Goal: Task Accomplishment & Management: Manage account settings

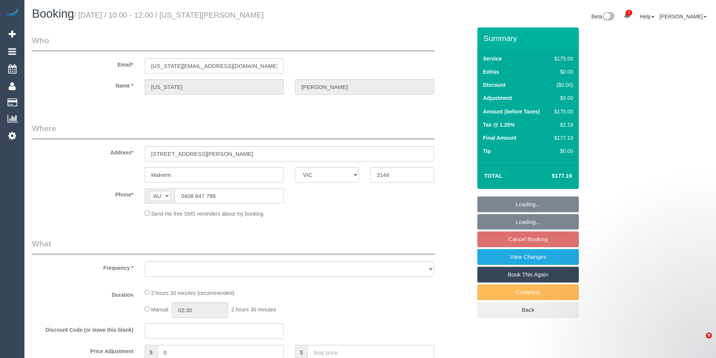
select select "VIC"
select select "number:28"
select select "object:685"
select select "150"
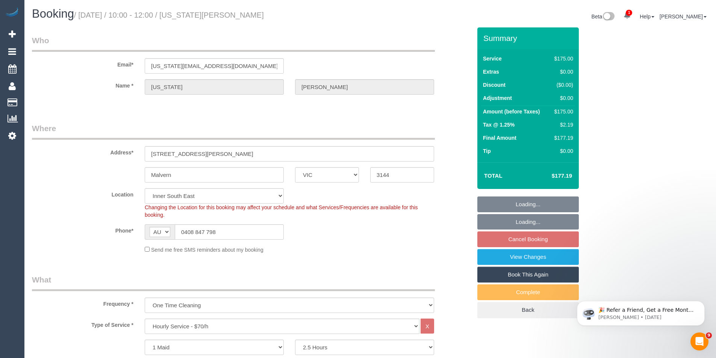
select select "object:1422"
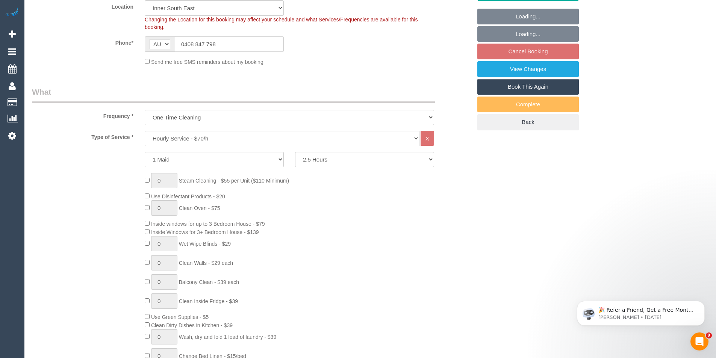
select select "spot1"
select select "string:stripe-pm_1RuKPI2GScqysDRVPlNzammY"
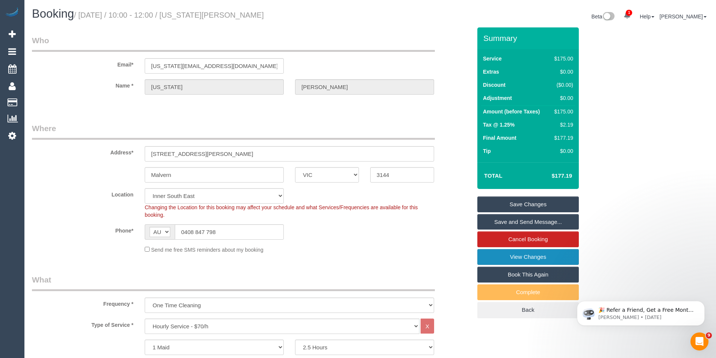
click at [527, 261] on link "View Changes" at bounding box center [527, 257] width 101 height 16
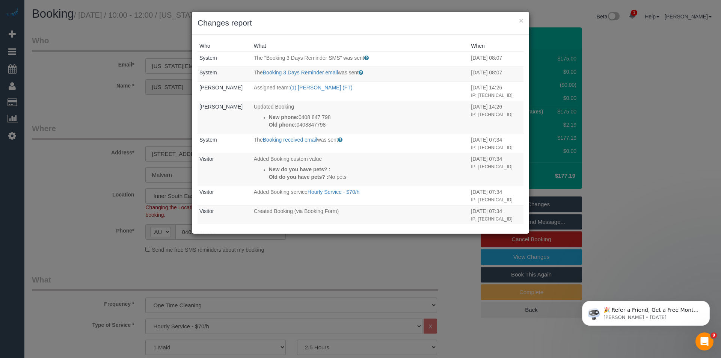
click at [348, 258] on div "× Changes report Who What When System The "Booking 3 Days Reminder SMS" was sen…" at bounding box center [360, 179] width 721 height 358
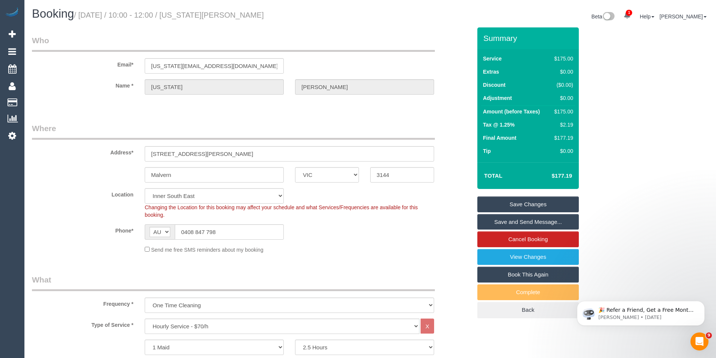
click at [512, 226] on link "Save and Send Message..." at bounding box center [527, 222] width 101 height 16
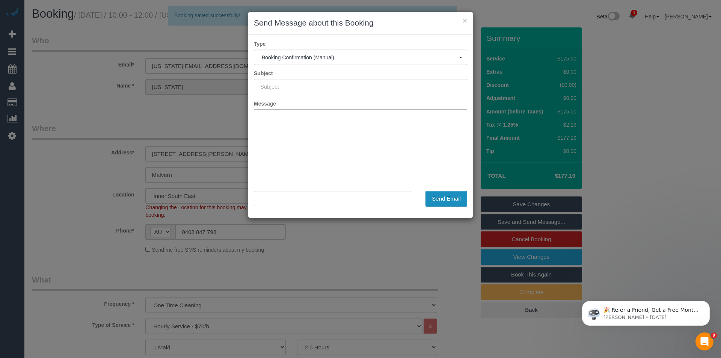
type input "Booking Confirmed"
type input ""Georgia Ganly" <georgia_ganly@hotmail.com>"
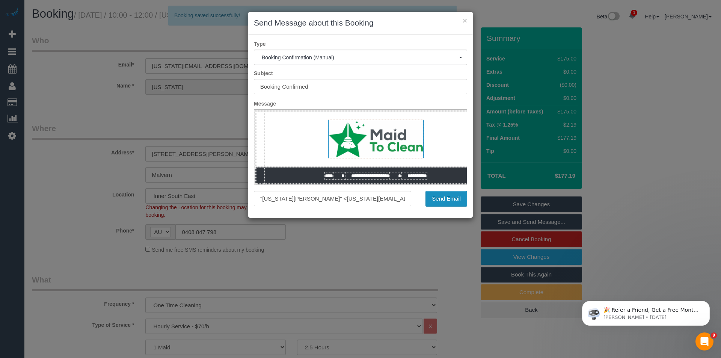
click at [449, 199] on button "Send Email" at bounding box center [447, 199] width 42 height 16
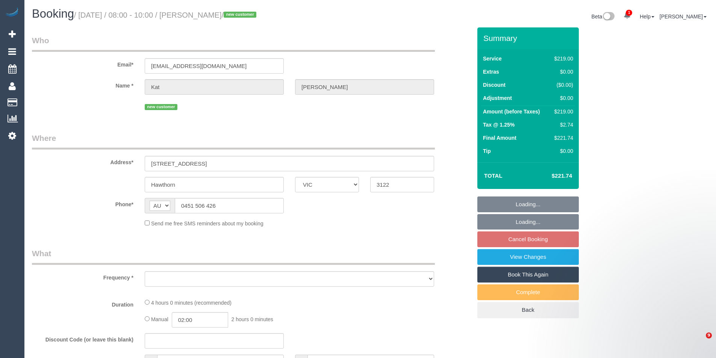
select select "VIC"
select select "object:546"
select select "string:stripe-pm_1RvSDt2GScqysDRVQCnpcIoG"
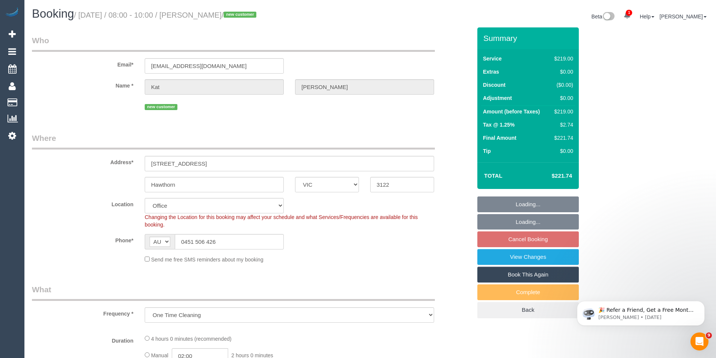
select select "object:574"
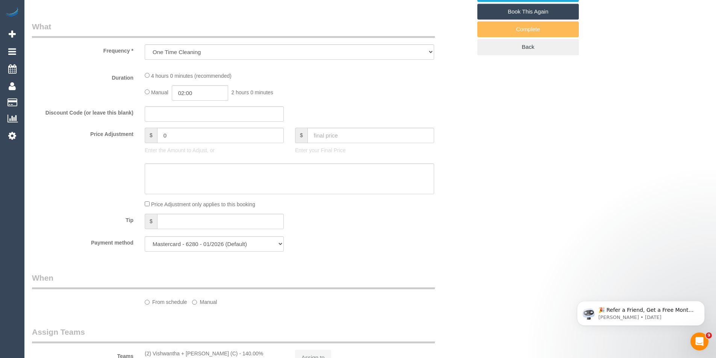
select select "number:28"
select select "number:15"
select select "number:19"
select select "number:36"
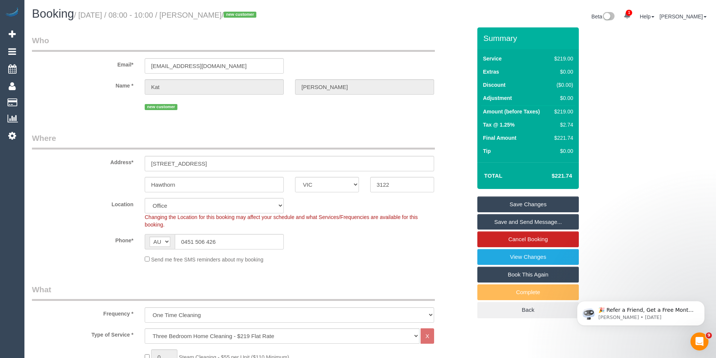
click at [522, 218] on link "Save and Send Message..." at bounding box center [527, 222] width 101 height 16
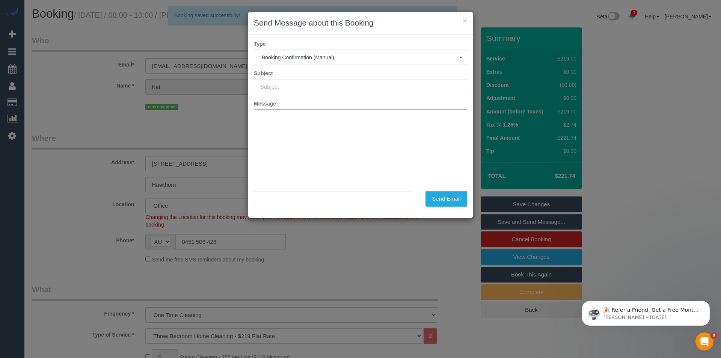
type input "Booking Confirmed"
type input ""Kat Lambert" <katandsimon2020@gmail.com>"
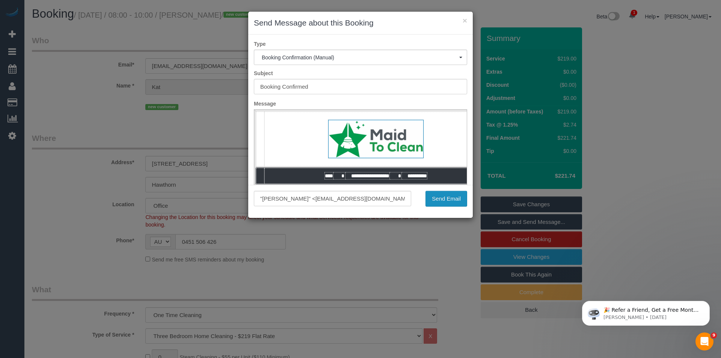
drag, startPoint x: 455, startPoint y: 201, endPoint x: 430, endPoint y: 197, distance: 24.8
click at [455, 201] on button "Send Email" at bounding box center [447, 199] width 42 height 16
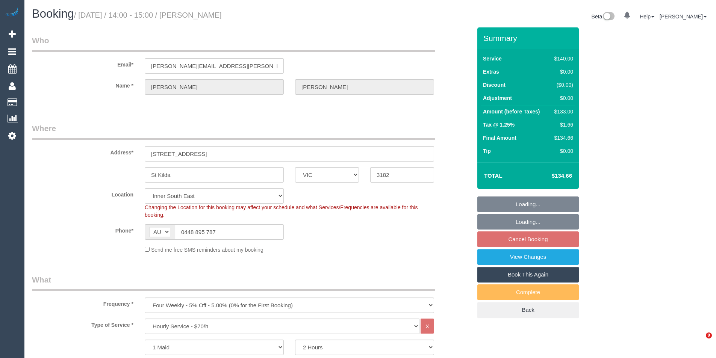
select select "VIC"
select select "string:stripe-pm_1KPxoL2GScqysDRVDB1TxUbP"
select select "number:27"
select select "number:14"
select select "number:18"
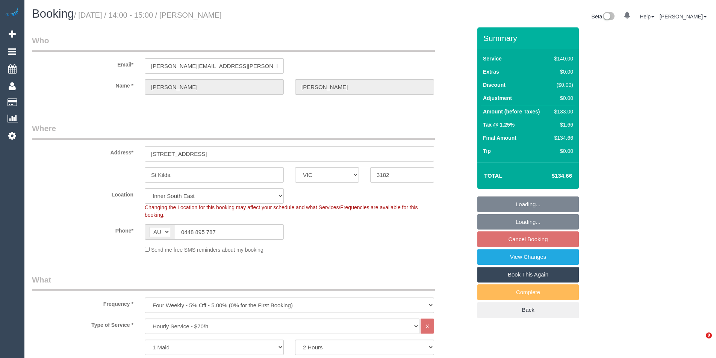
select select "number:22"
select select "number:35"
select select "number:26"
select select "object:1455"
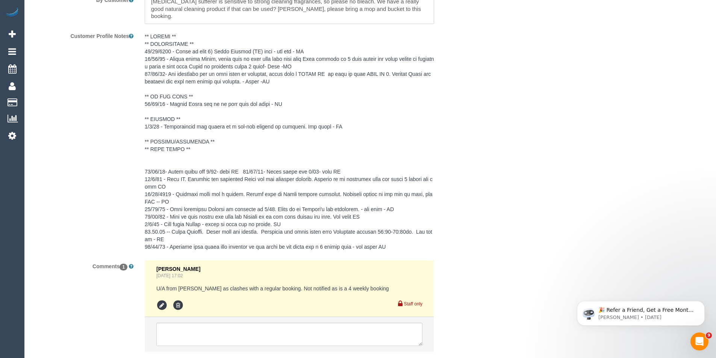
scroll to position [1389, 0]
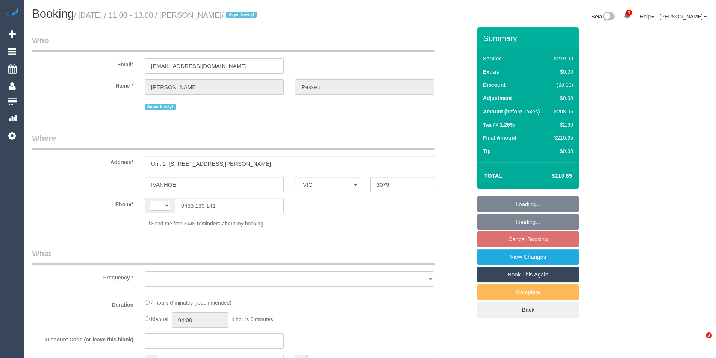
select select "VIC"
select select "number:28"
select select "number:17"
select select "number:19"
select select "number:24"
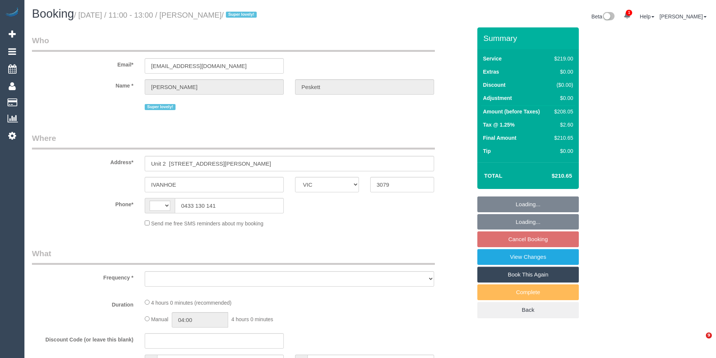
select select "number:33"
select select "number:26"
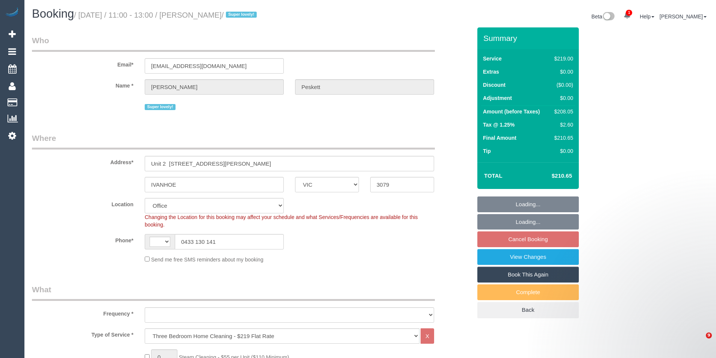
select select "string:stripe-pm_1QvajC2GScqysDRVFysdUhXW"
select select "object:543"
select select "string:AU"
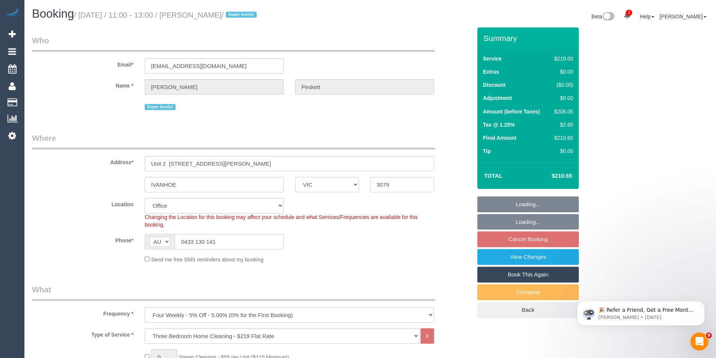
select select "object:795"
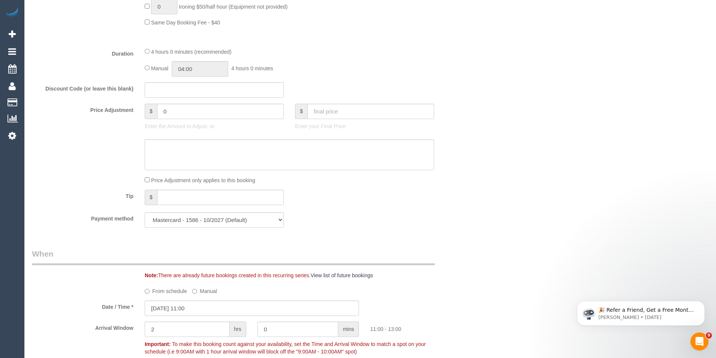
scroll to position [492, 0]
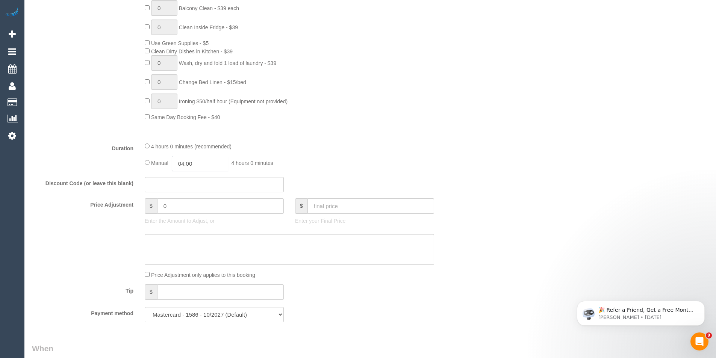
click at [203, 165] on input "04:00" at bounding box center [200, 163] width 56 height 15
type input "03:30"
click at [178, 175] on li "03:30" at bounding box center [191, 177] width 33 height 10
click at [310, 164] on div "Manual 03:30 3 hours 30 minutes" at bounding box center [289, 163] width 289 height 15
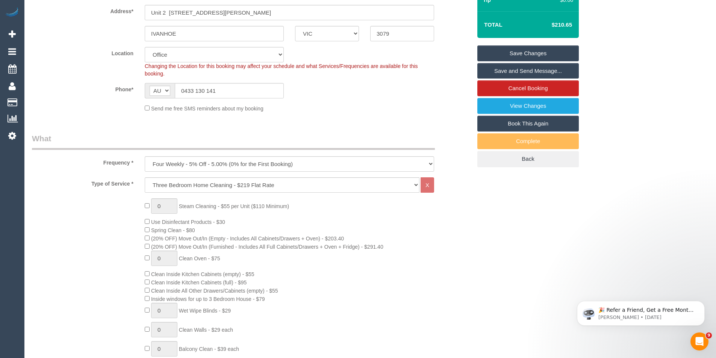
scroll to position [0, 0]
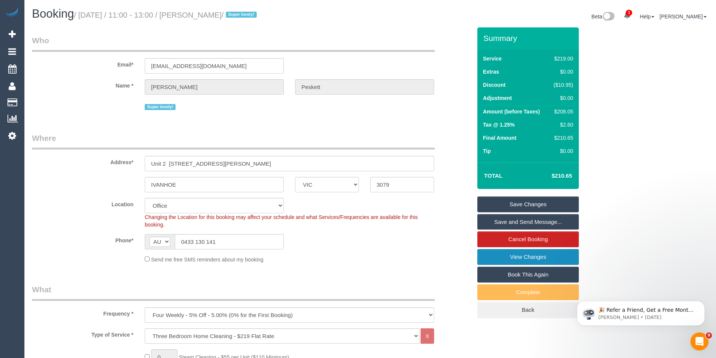
click at [516, 255] on link "View Changes" at bounding box center [527, 257] width 101 height 16
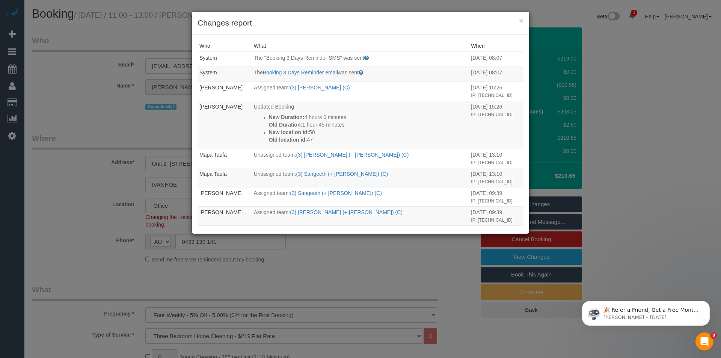
click at [365, 248] on div "× Changes report Who What When System The "Booking 3 Days Reminder SMS" was sen…" at bounding box center [360, 179] width 721 height 358
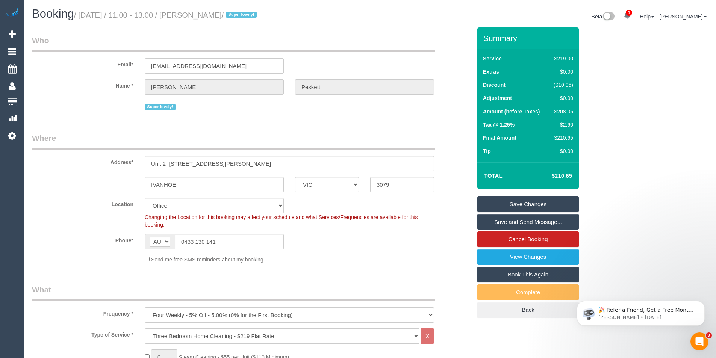
click at [511, 204] on link "Save Changes" at bounding box center [527, 204] width 101 height 16
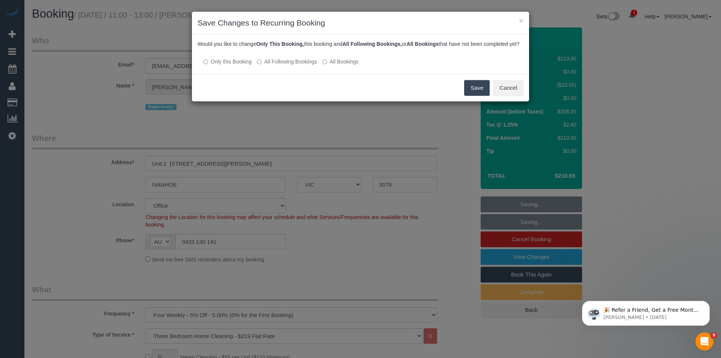
click at [475, 94] on button "Save" at bounding box center [477, 88] width 26 height 16
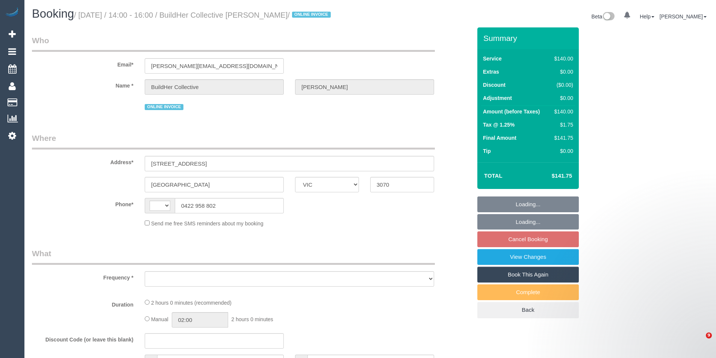
select select "VIC"
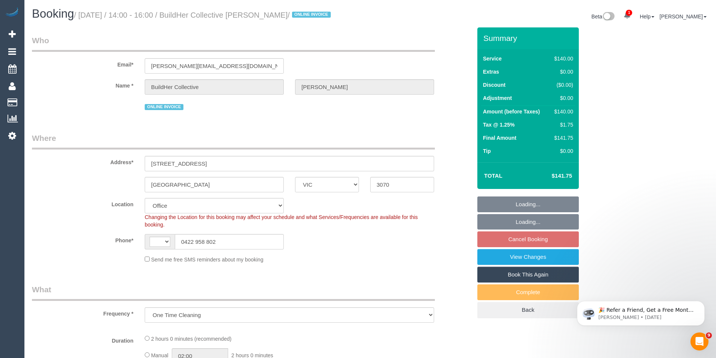
select select "object:553"
select select "string:AU"
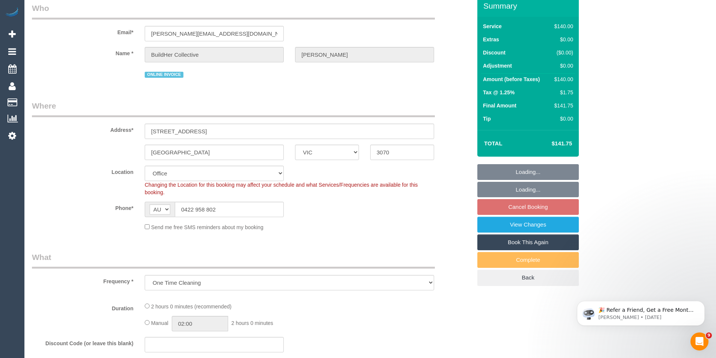
select select "number:28"
select select "number:16"
select select "number:19"
select select "number:25"
select select "number:12"
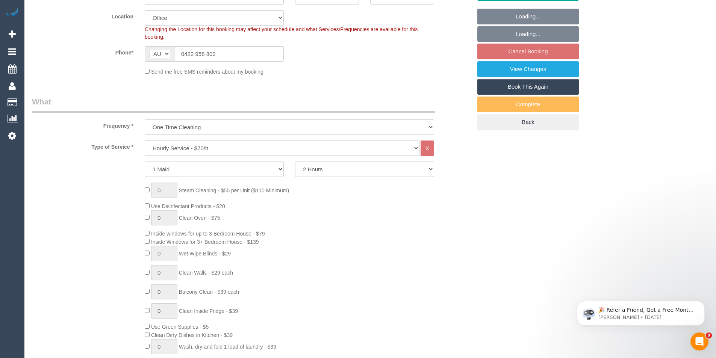
select select "string:stripe-pm_1RQLbU2GScqysDRV4Jd0JbkM"
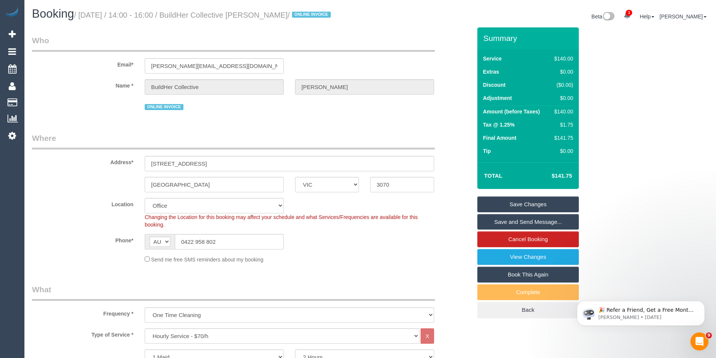
click at [496, 224] on link "Save and Send Message..." at bounding box center [527, 222] width 101 height 16
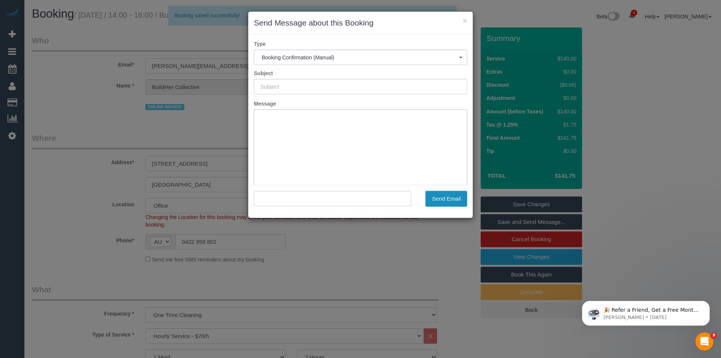
type input "Booking Confirmed"
type input ""BuildHer Collective [PERSON_NAME]" <[PERSON_NAME][EMAIL_ADDRESS][DOMAIN_NAME]>"
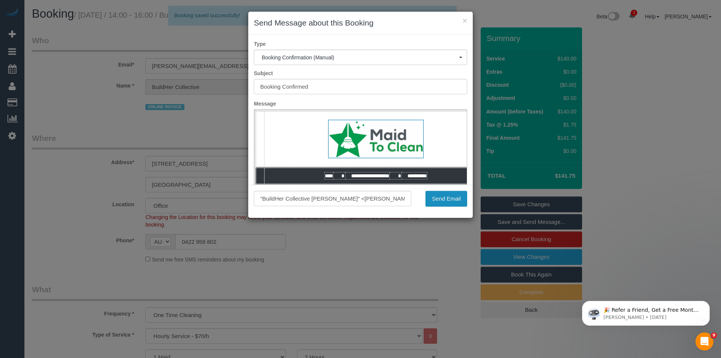
click at [447, 199] on button "Send Email" at bounding box center [447, 199] width 42 height 16
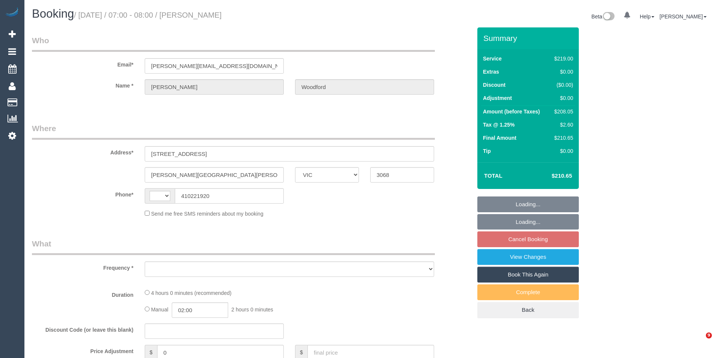
select select "VIC"
select select "string:stripe-pm_1RBr5N2GScqysDRVJMNDFezK"
select select "number:28"
select select "number:14"
select select "number:19"
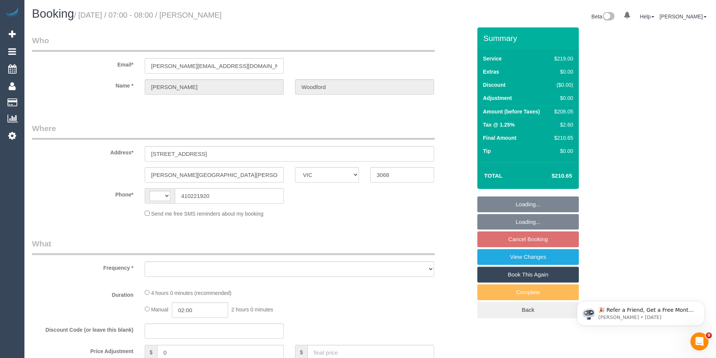
select select "number:25"
select select "number:34"
select select "number:26"
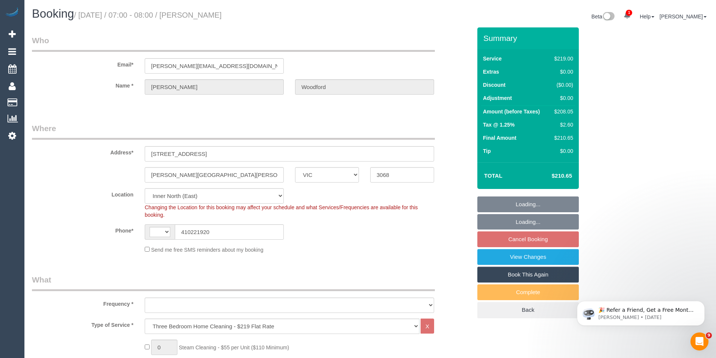
select select "string:AU"
select select "object:1600"
select select "spot1"
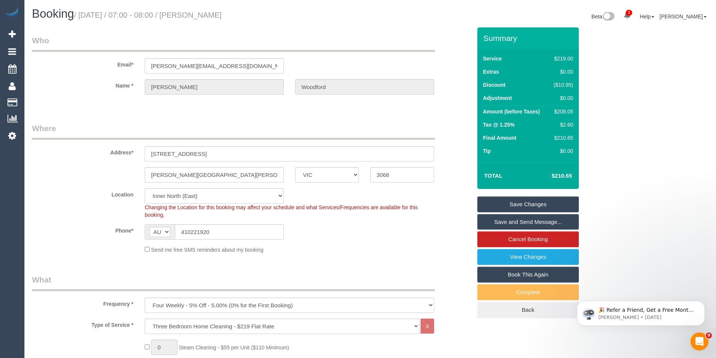
click at [525, 224] on link "Save and Send Message..." at bounding box center [527, 222] width 101 height 16
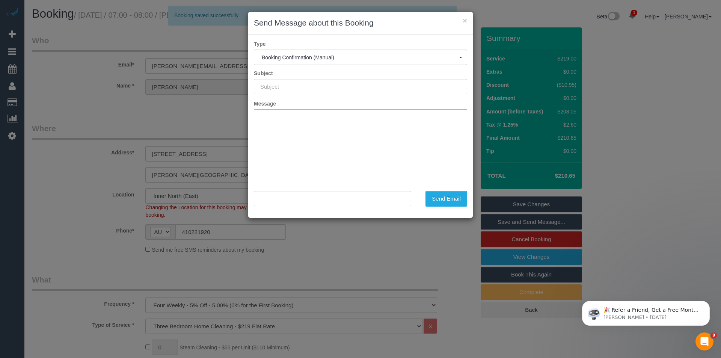
type input "Booking Confirmed"
type input ""Darryl Woodford" <darryl@dpwoodford.net>"
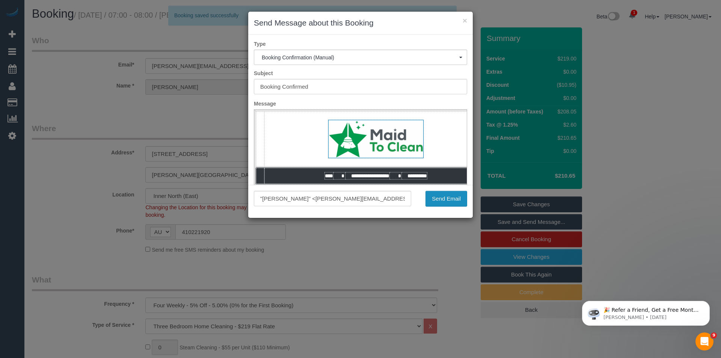
click at [446, 200] on button "Send Email" at bounding box center [447, 199] width 42 height 16
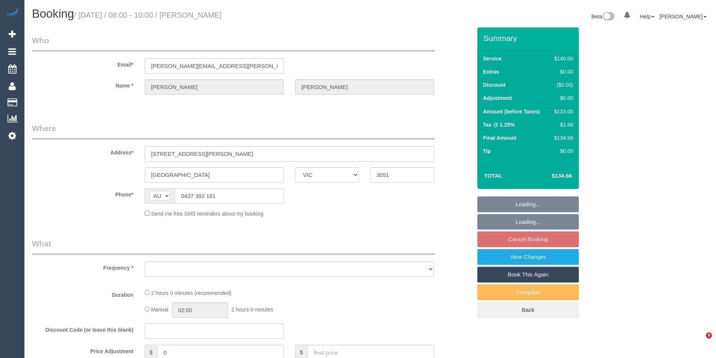
select select "VIC"
select select "object:541"
select select "string:stripe-pm_1RbwyW2GScqysDRVk6vXA536"
select select "number:28"
select select "number:14"
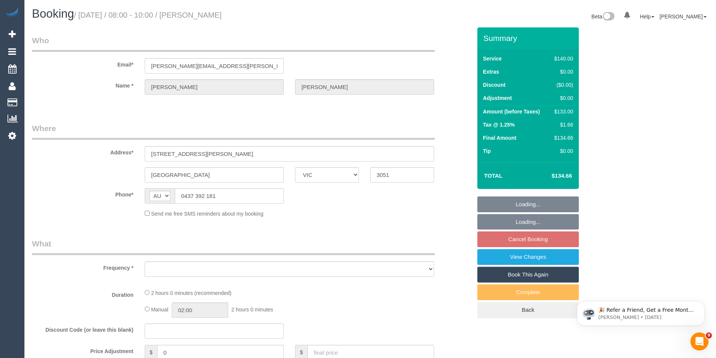
select select "number:19"
select select "number:24"
select select "number:33"
select select "number:11"
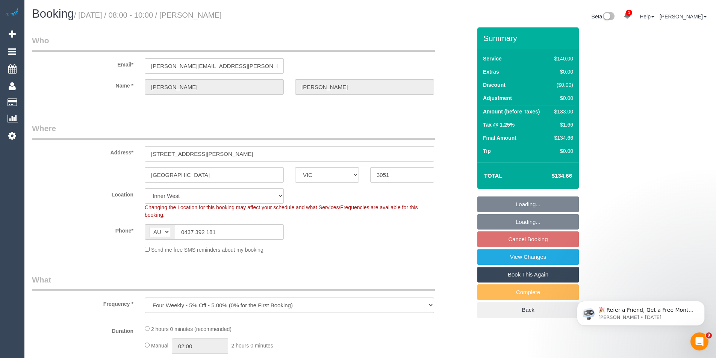
select select "object:735"
select select "spot1"
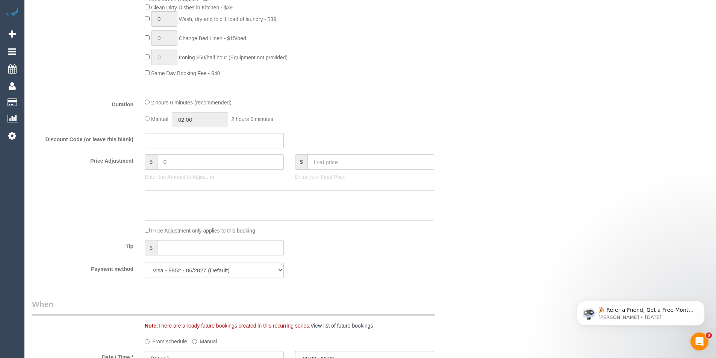
scroll to position [488, 0]
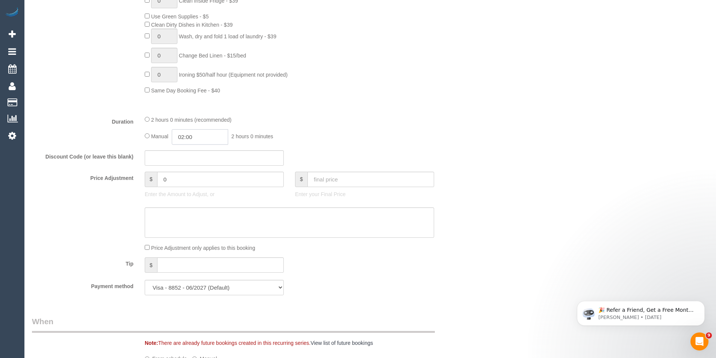
click at [211, 139] on input "02:00" at bounding box center [200, 136] width 56 height 15
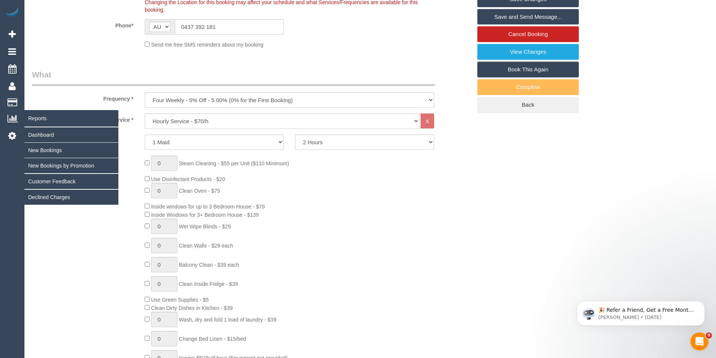
scroll to position [301, 0]
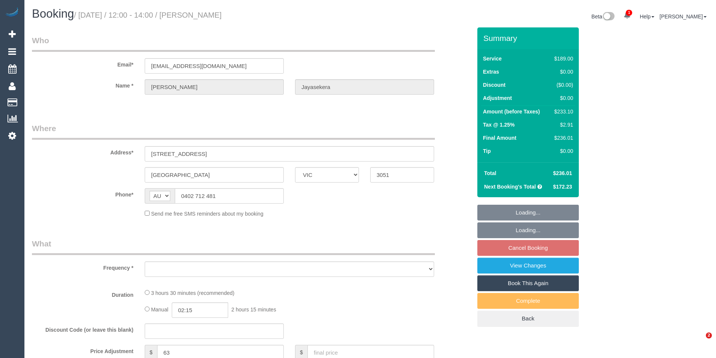
select select "VIC"
select select "string:stripe-pm_1RSr0w2GScqysDRVH3SAOKS0"
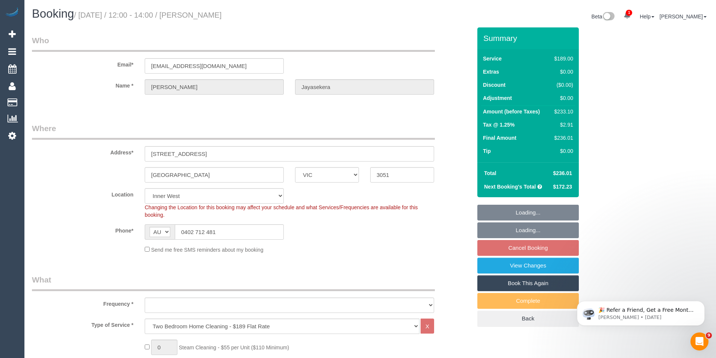
select select "object:735"
select select "number:28"
select select "number:16"
select select "number:19"
select select "number:22"
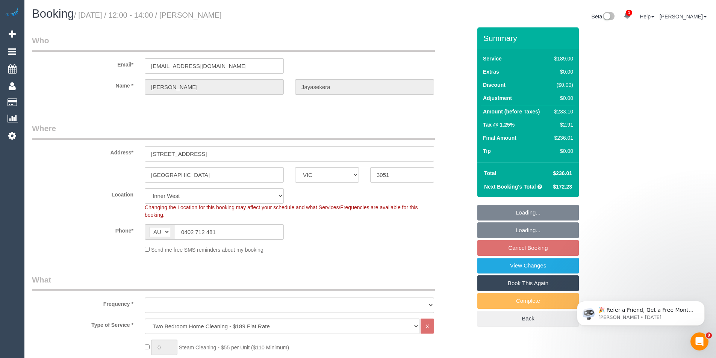
select select "number:35"
select select "number:13"
select select "object:1600"
select select "spot1"
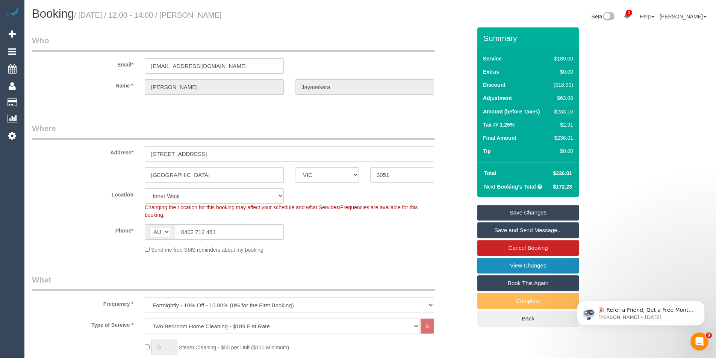
click at [506, 269] on link "View Changes" at bounding box center [527, 266] width 101 height 16
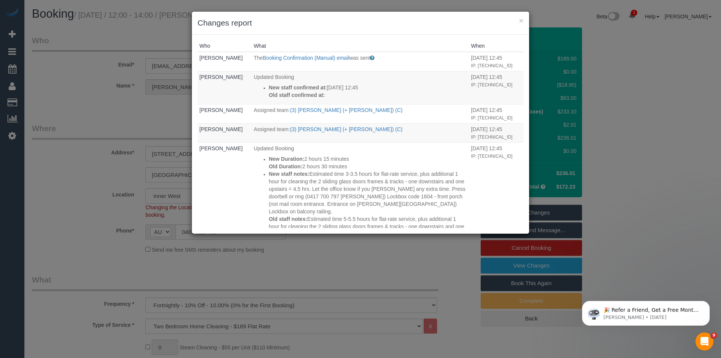
click at [355, 263] on div "× Changes report Who What When Steve Cranston The Booking Confirmation (Manual)…" at bounding box center [360, 179] width 721 height 358
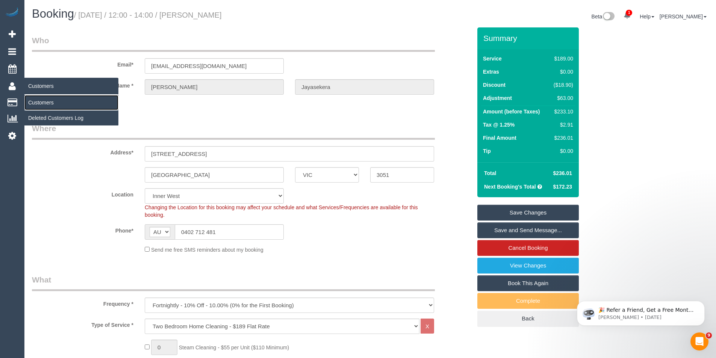
click at [45, 103] on link "Customers" at bounding box center [71, 102] width 94 height 15
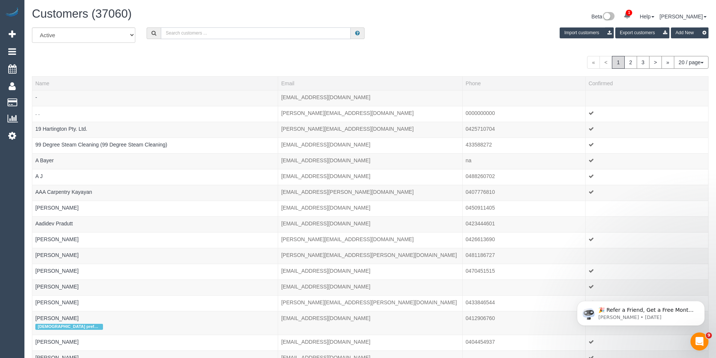
click at [192, 33] on input "text" at bounding box center [256, 33] width 190 height 12
paste input "a_darmody@hotmail.com"
click at [240, 37] on input "a_darmody@hotmail.com" at bounding box center [256, 33] width 190 height 12
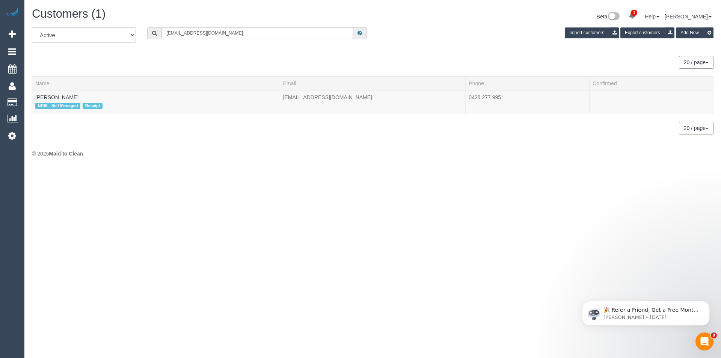
type input "a_darmody@hotmail.com"
click at [56, 97] on link "Alison Graham" at bounding box center [56, 97] width 43 height 6
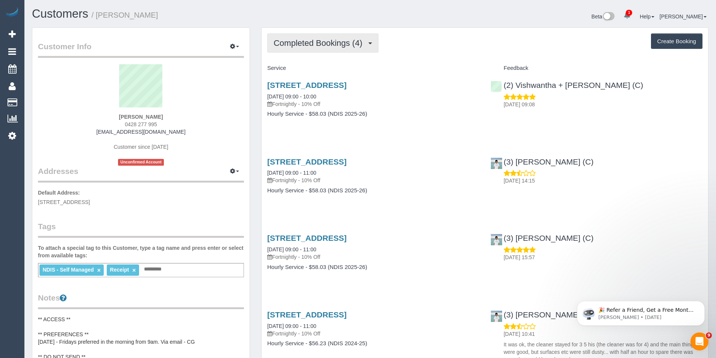
click at [345, 45] on span "Completed Bookings (4)" at bounding box center [319, 42] width 92 height 9
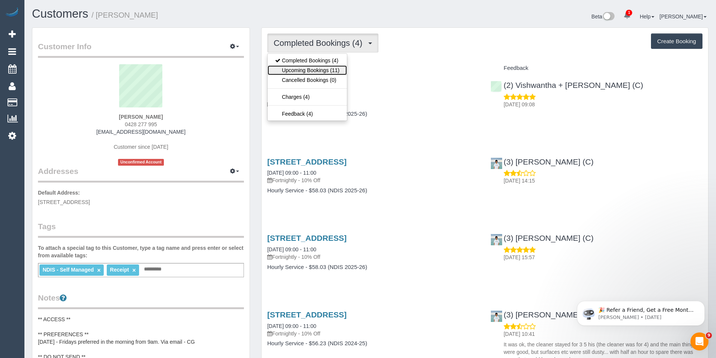
click at [337, 70] on link "Upcoming Bookings (11)" at bounding box center [306, 70] width 79 height 10
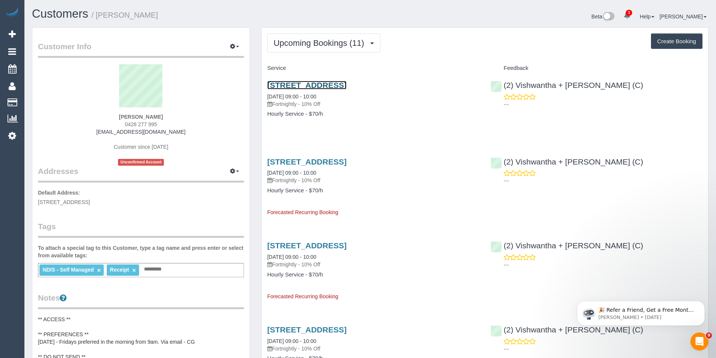
click at [346, 85] on link "80 Guildford Rd, Surrey Hills, VIC 3127" at bounding box center [306, 85] width 79 height 9
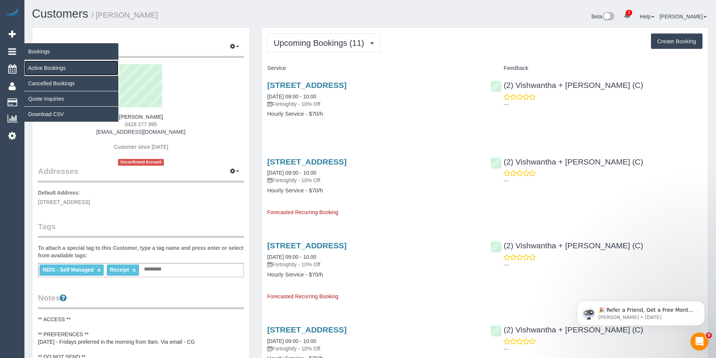
click at [49, 66] on link "Active Bookings" at bounding box center [71, 67] width 94 height 15
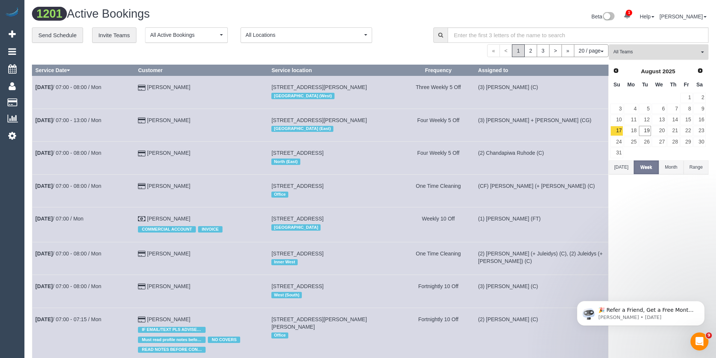
click at [641, 48] on button "All Teams" at bounding box center [659, 51] width 100 height 15
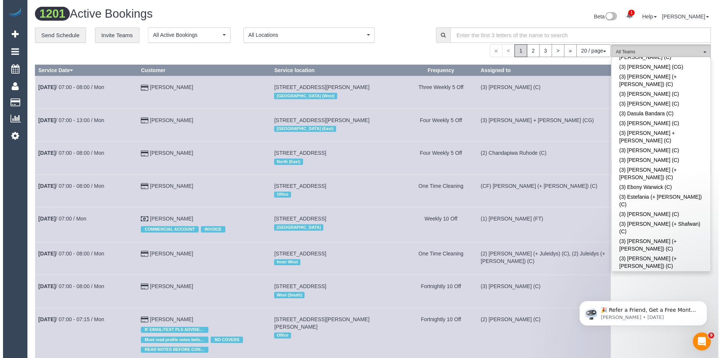
scroll to position [1089, 0]
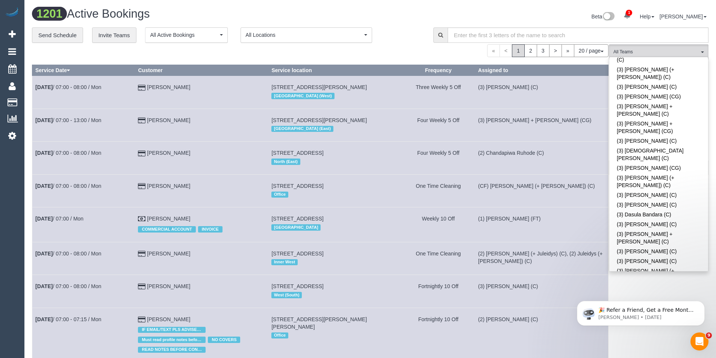
click at [645, 288] on body "🎉 Refer a Friend, Get a Free Month! 🎉 Love Automaid? Share the love! When you r…" at bounding box center [640, 311] width 144 height 47
click at [638, 292] on body "🎉 Refer a Friend, Get a Free Month! 🎉 Love Automaid? Share the love! When you r…" at bounding box center [640, 311] width 144 height 47
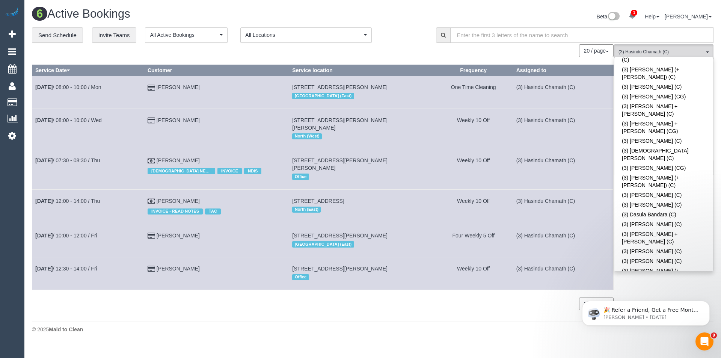
click at [531, 50] on div "20 / page 10 / page 20 / page 30 / page 40 / page 50 / page 100 / page" at bounding box center [323, 50] width 582 height 13
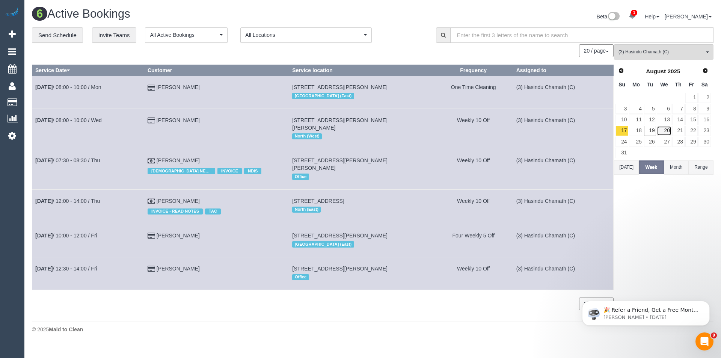
click at [665, 128] on link "20" at bounding box center [664, 131] width 14 height 10
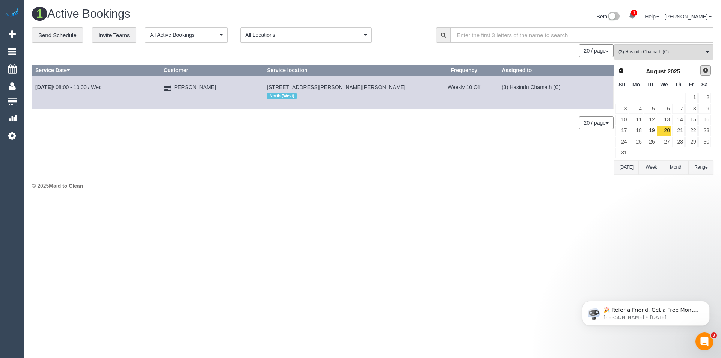
click at [705, 69] on span "Next" at bounding box center [706, 70] width 6 height 6
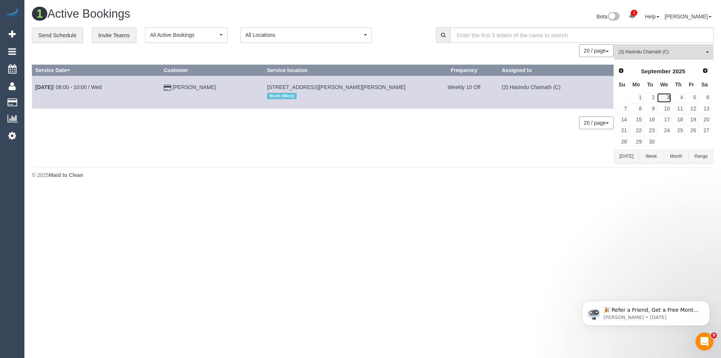
click at [669, 97] on link "3" at bounding box center [664, 98] width 14 height 10
click at [667, 118] on link "17" at bounding box center [664, 120] width 14 height 10
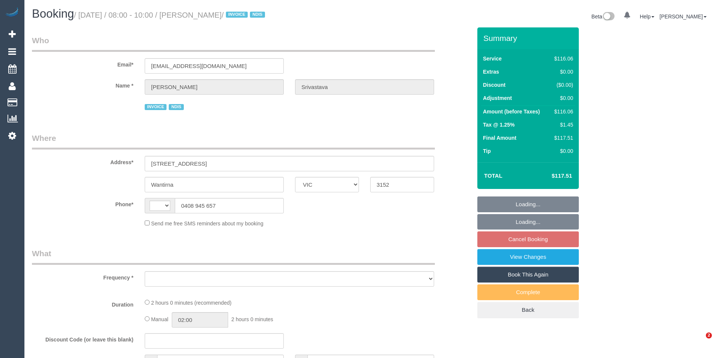
select select "VIC"
select select "string:AU"
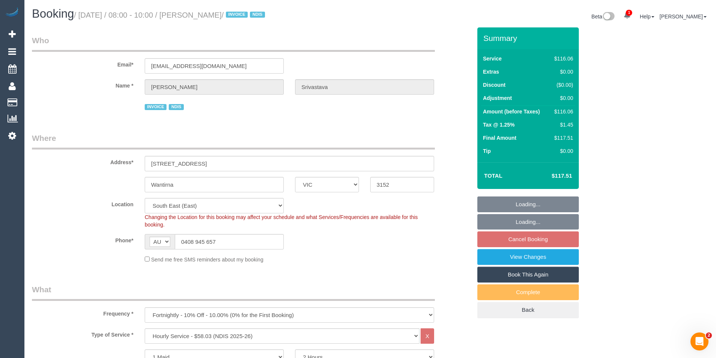
select select "object:621"
select select "number:32"
select select "number:14"
select select "number:18"
select select "number:36"
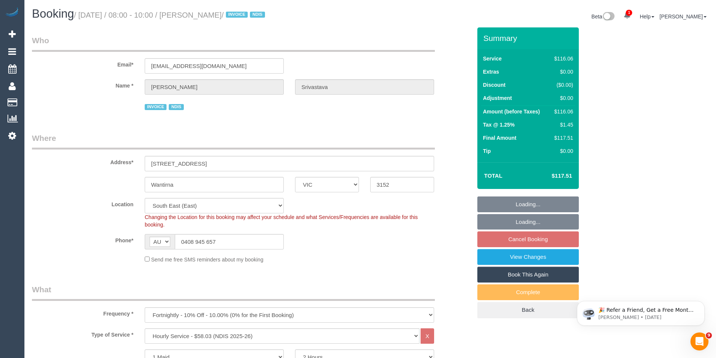
select select "number:35"
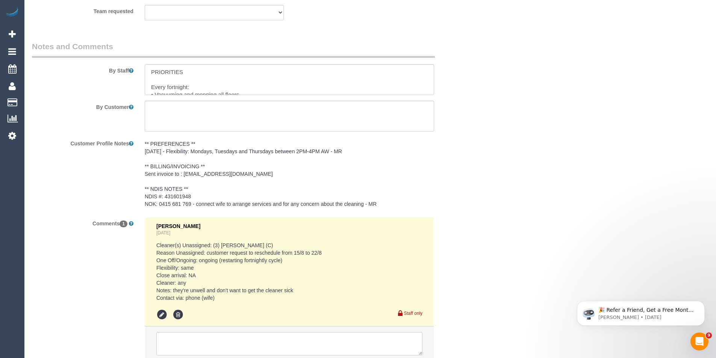
scroll to position [1089, 0]
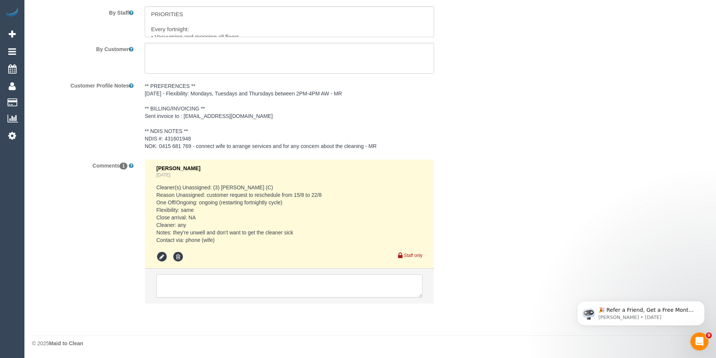
click at [246, 284] on textarea at bounding box center [289, 285] width 266 height 23
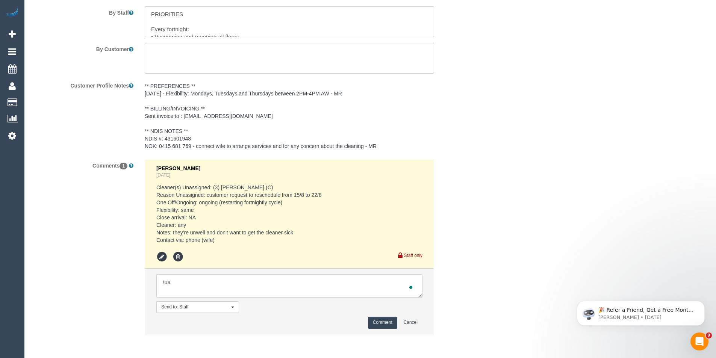
type textarea "Cleaner(s) Unassigned: Reason Unassigned: One Off/Ongoing: Flexibility: Close a…"
click at [227, 290] on textarea "To enrich screen reader interactions, please activate Accessibility in Grammarl…" at bounding box center [289, 285] width 266 height 23
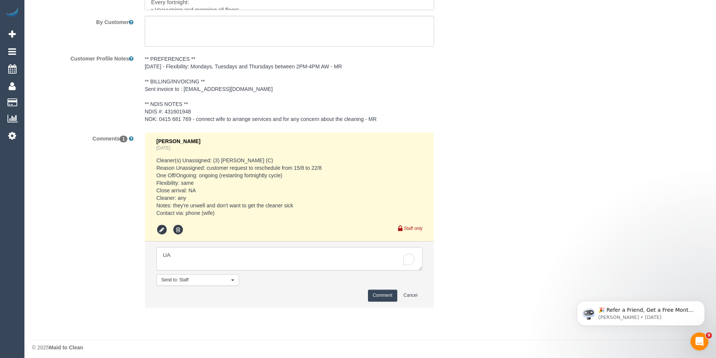
scroll to position [1121, 0]
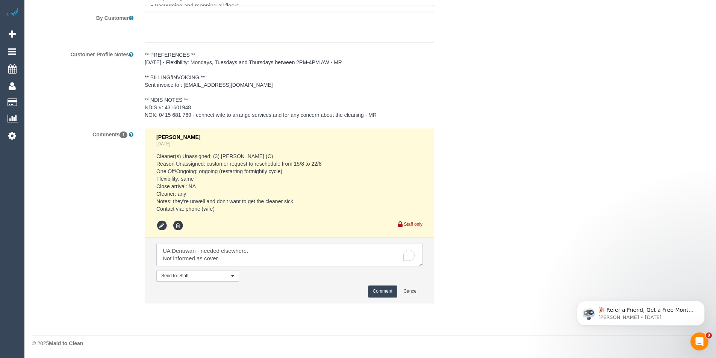
type textarea "UA Denuwan - needed elsewhere. Not informed as cover"
click at [385, 293] on button "Comment" at bounding box center [382, 291] width 29 height 12
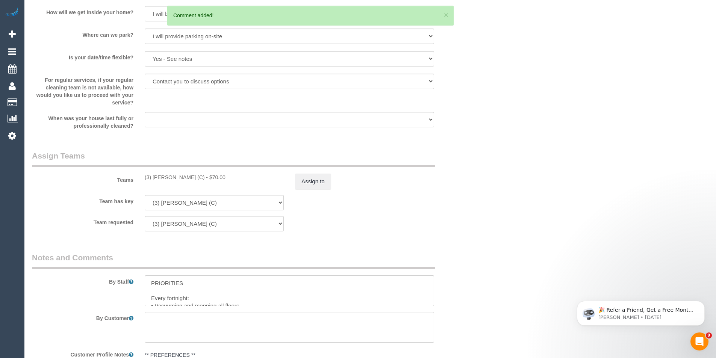
scroll to position [820, 0]
click at [306, 183] on button "Assign to" at bounding box center [313, 182] width 36 height 16
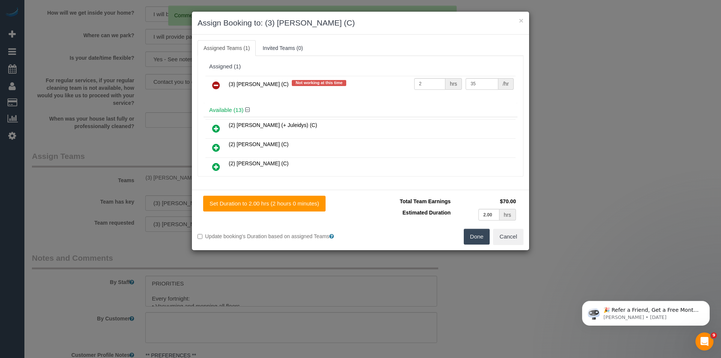
click at [216, 86] on icon at bounding box center [216, 85] width 8 height 9
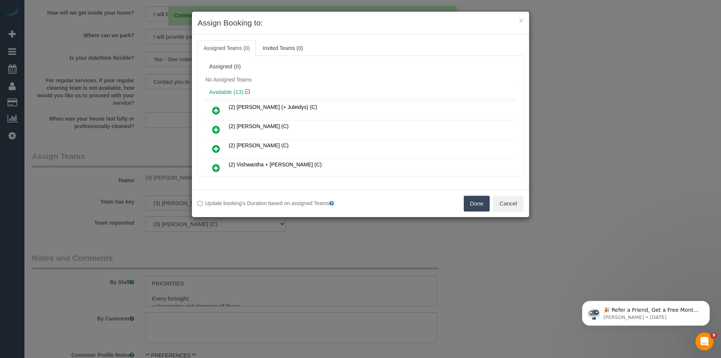
click at [477, 207] on button "Done" at bounding box center [477, 204] width 26 height 16
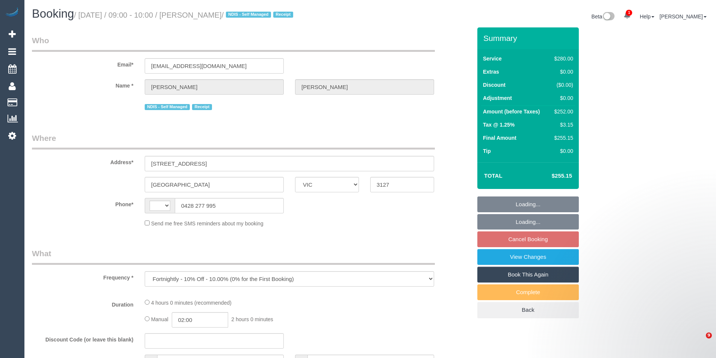
select select "VIC"
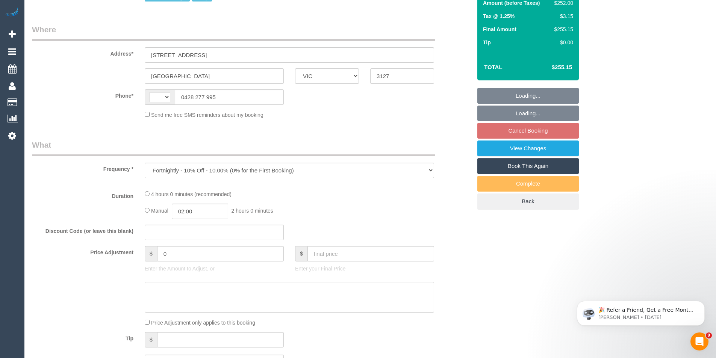
select select "string:stripe-pm_1RwCg42GScqysDRVyKwNVUQU"
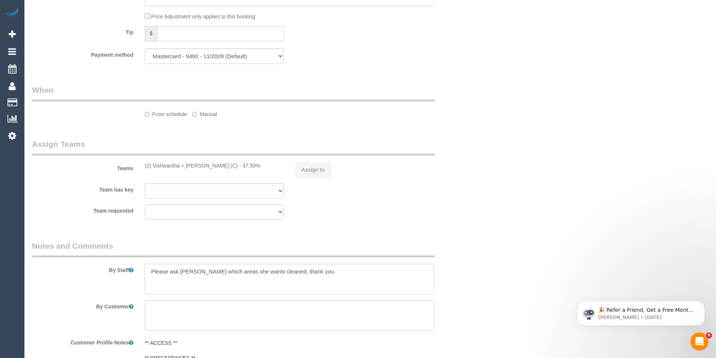
select select "object:721"
select select "string:AU"
select select "240"
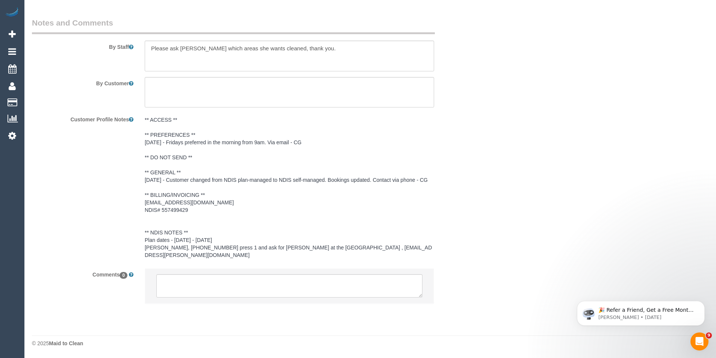
select select "number:27"
select select "number:14"
select select "number:19"
select select "number:25"
select select "number:34"
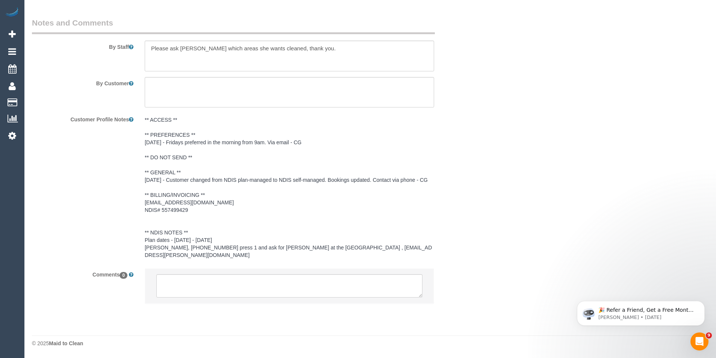
select select "number:11"
click at [223, 285] on textarea at bounding box center [289, 285] width 266 height 23
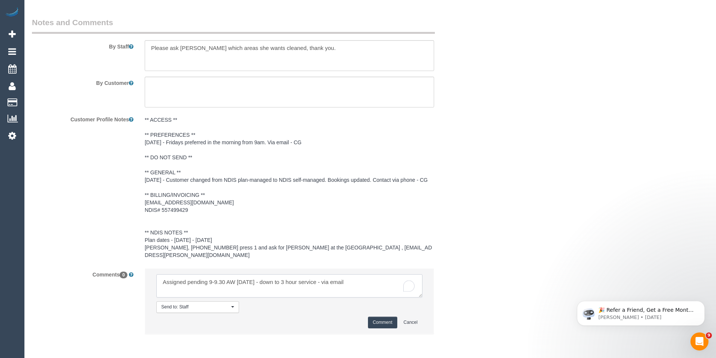
type textarea "Assigned pending 9-9.30 AW [DATE] - down to 3 hour service - via email"
click at [379, 321] on button "Comment" at bounding box center [382, 323] width 29 height 12
click at [325, 41] on textarea "To enrich screen reader interactions, please activate Accessibility in Grammarl…" at bounding box center [289, 55] width 289 height 31
type textarea "Please ask [PERSON_NAME] which areas she wants cleaned, thank you. C"
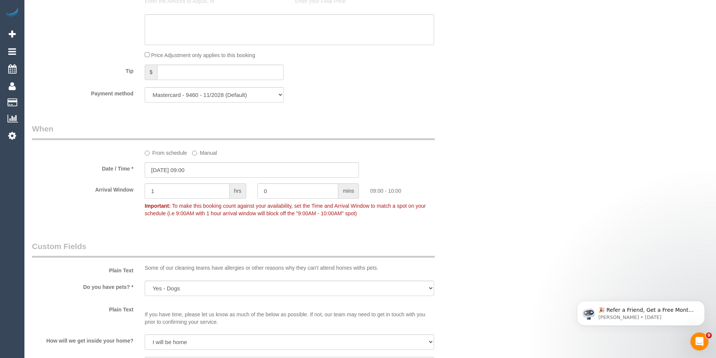
scroll to position [917, 0]
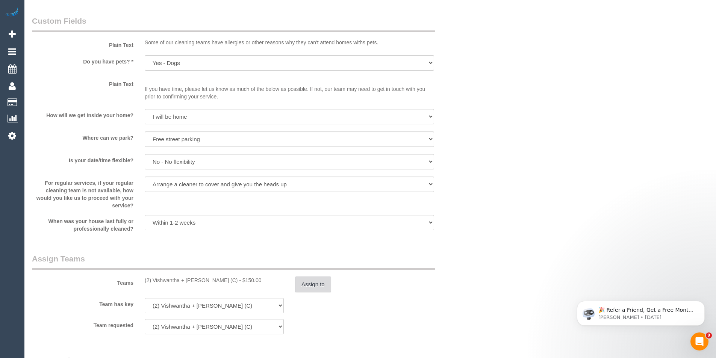
type textarea "Please ask [PERSON_NAME] which areas she wants cleaned, thank you. Cust needs t…"
click at [314, 282] on button "Assign to" at bounding box center [313, 284] width 36 height 16
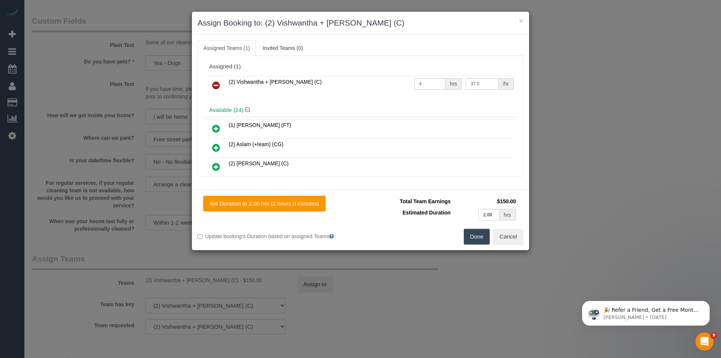
click at [219, 81] on icon at bounding box center [216, 85] width 8 height 9
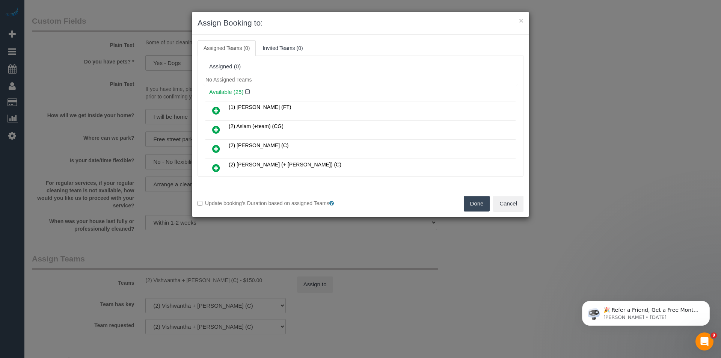
click at [476, 204] on button "Done" at bounding box center [477, 204] width 26 height 16
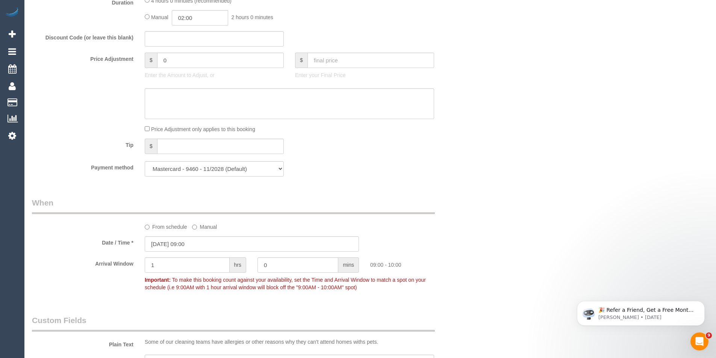
scroll to position [616, 0]
click at [204, 244] on input "20/08/2025 09:00" at bounding box center [252, 244] width 214 height 15
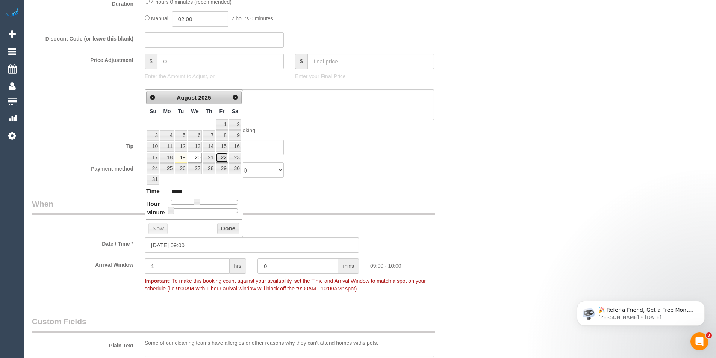
click at [222, 156] on link "22" at bounding box center [222, 158] width 12 height 10
type input "22/08/2025 09:00"
click at [224, 232] on button "Done" at bounding box center [228, 229] width 22 height 12
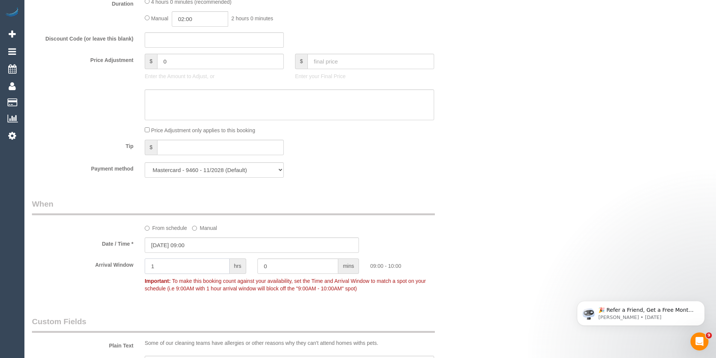
drag, startPoint x: 181, startPoint y: 268, endPoint x: 129, endPoint y: 270, distance: 52.6
click at [129, 270] on div "Arrival Window 1 hrs 0 mins 09:00 - 10:00 Important: To make this booking count…" at bounding box center [251, 276] width 451 height 37
type input "0"
type input "30"
click at [443, 251] on div "Date / Time * 22/08/2025 09:00" at bounding box center [251, 244] width 451 height 15
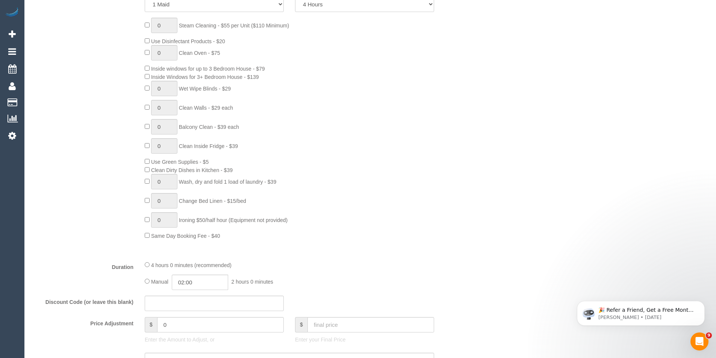
scroll to position [203, 0]
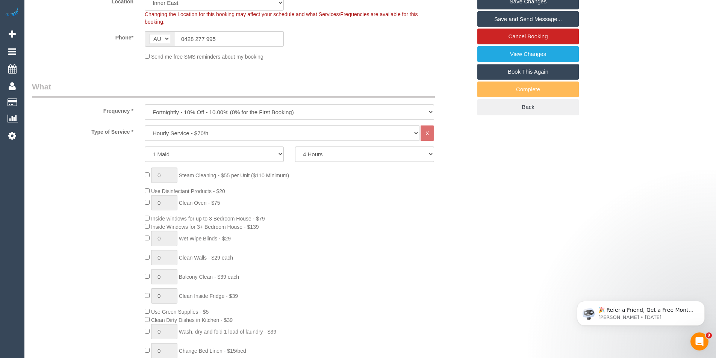
click at [344, 163] on div "Type of Service * Hourly Service - $70/h Hourly Service - $65/h Hourly Service …" at bounding box center [251, 264] width 439 height 279
click at [337, 158] on select "2 Hours 2.5 Hours 3 Hours 3.5 Hours 4 Hours 4.5 Hours 5 Hours 5.5 Hours 6 Hours…" at bounding box center [364, 153] width 139 height 15
select select "180"
click at [295, 146] on select "2 Hours 2.5 Hours 3 Hours 3.5 Hours 4 Hours 4.5 Hours 5 Hours 5.5 Hours 6 Hours…" at bounding box center [364, 153] width 139 height 15
click at [441, 195] on div "0 Steam Cleaning - $55 per Unit ($110 Minimum) Use Disinfectant Products - $20 …" at bounding box center [308, 279] width 338 height 222
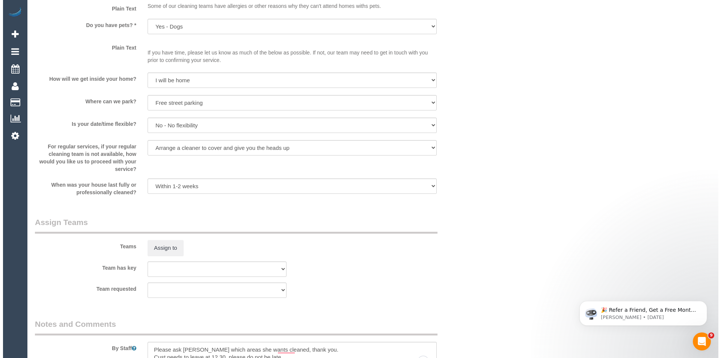
scroll to position [1052, 0]
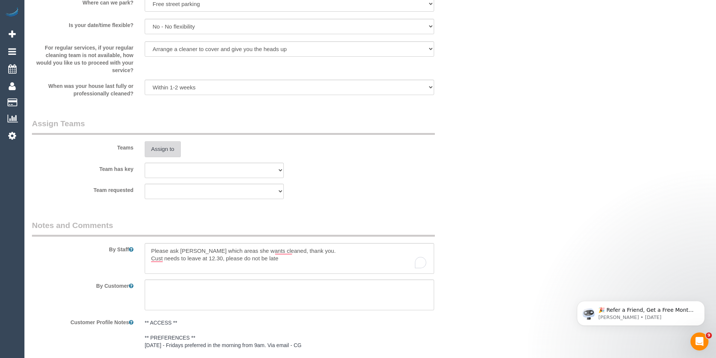
click at [164, 154] on button "Assign to" at bounding box center [163, 149] width 36 height 16
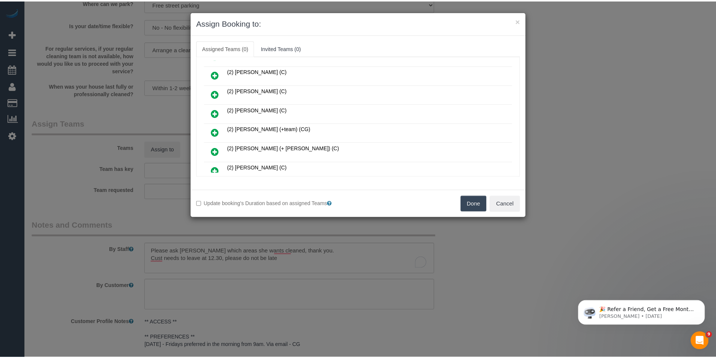
scroll to position [150, 0]
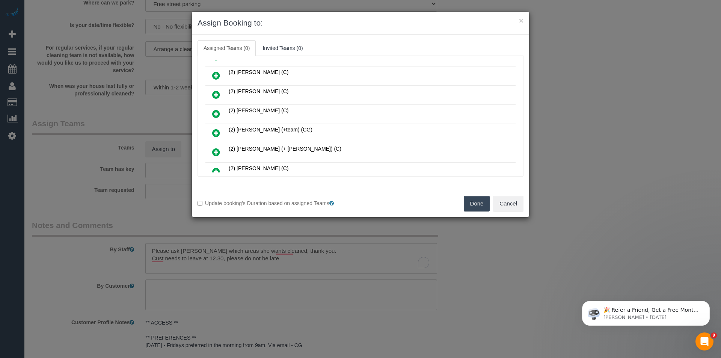
click at [308, 229] on div "× Assign Booking to: Assigned Teams (0) Invited Teams (0) Assigned (0) No Assig…" at bounding box center [360, 179] width 721 height 358
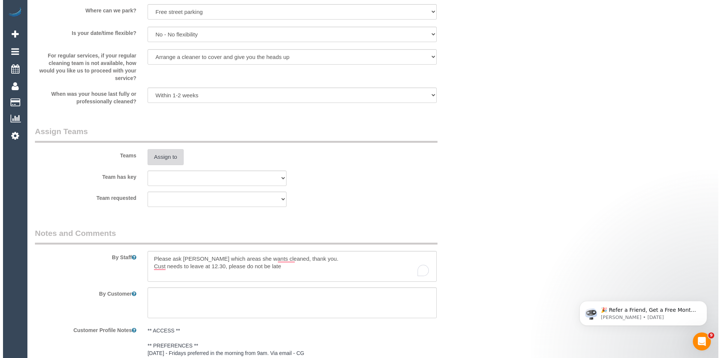
scroll to position [1052, 0]
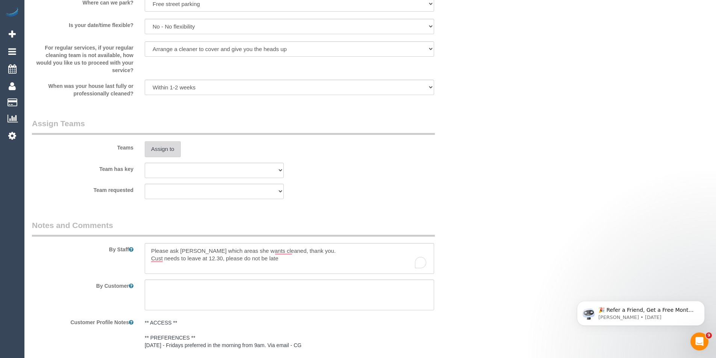
click at [153, 154] on button "Assign to" at bounding box center [163, 149] width 36 height 16
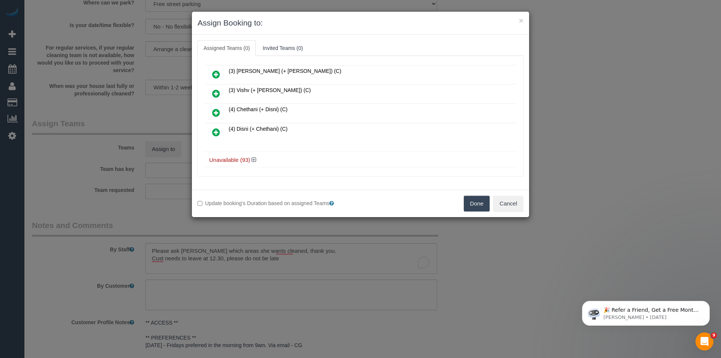
scroll to position [461, 0]
click at [252, 158] on icon at bounding box center [254, 158] width 5 height 6
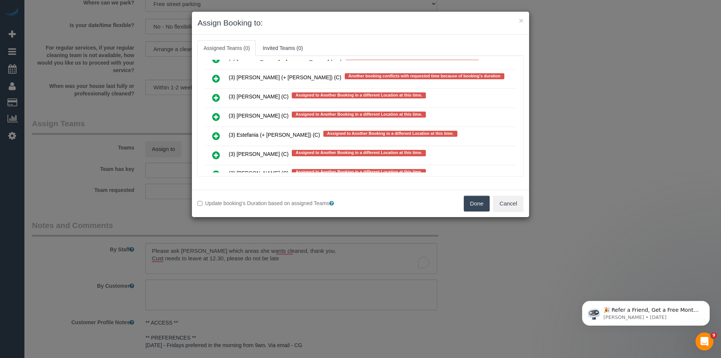
click at [219, 115] on icon at bounding box center [216, 116] width 8 height 9
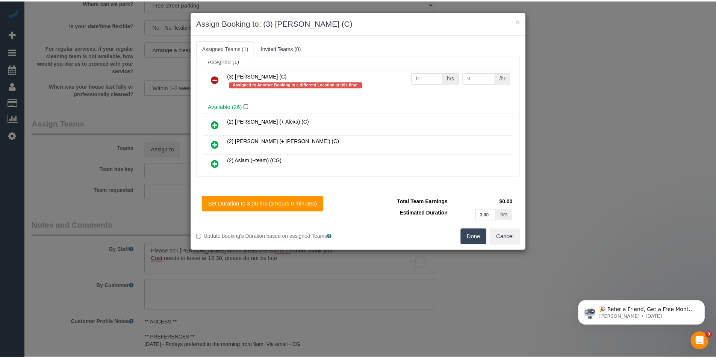
scroll to position [0, 0]
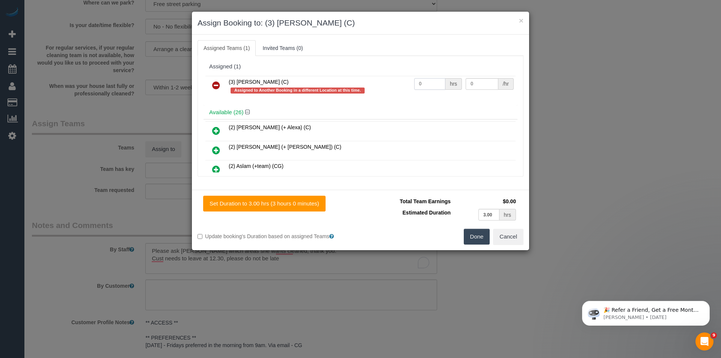
drag, startPoint x: 428, startPoint y: 83, endPoint x: 330, endPoint y: 90, distance: 98.0
click at [344, 89] on tr "(3) Denuwan Lamahewa (C) Assigned to Another Booking in a different Location at…" at bounding box center [360, 86] width 310 height 21
type input "3"
type input "35"
click at [481, 232] on button "Done" at bounding box center [477, 237] width 26 height 16
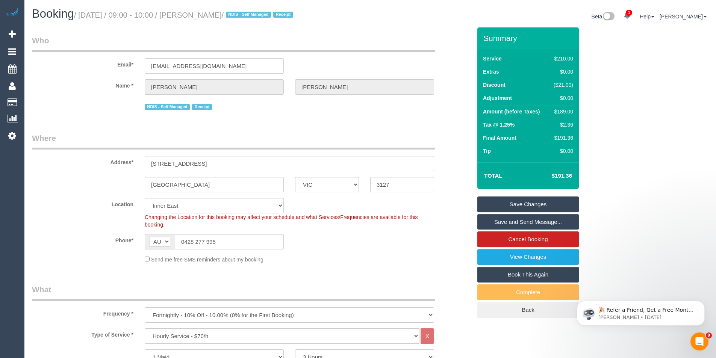
click at [504, 202] on link "Save Changes" at bounding box center [527, 204] width 101 height 16
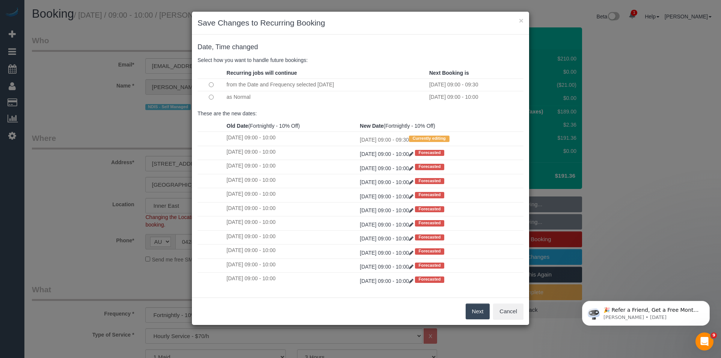
click at [475, 310] on button "Next" at bounding box center [478, 312] width 24 height 16
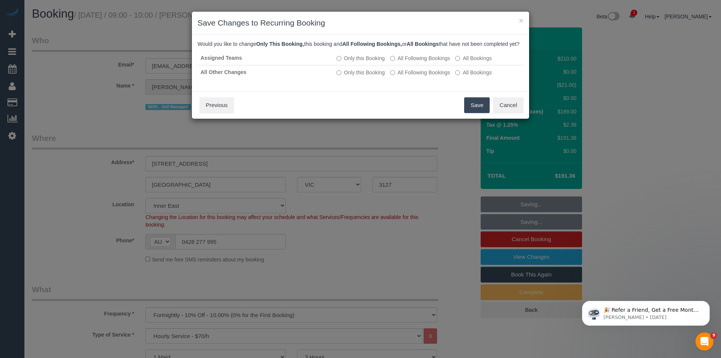
click at [475, 113] on button "Save" at bounding box center [477, 105] width 26 height 16
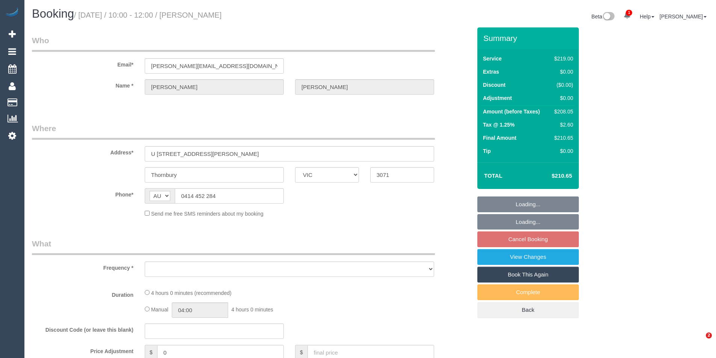
select select "VIC"
select select "object:570"
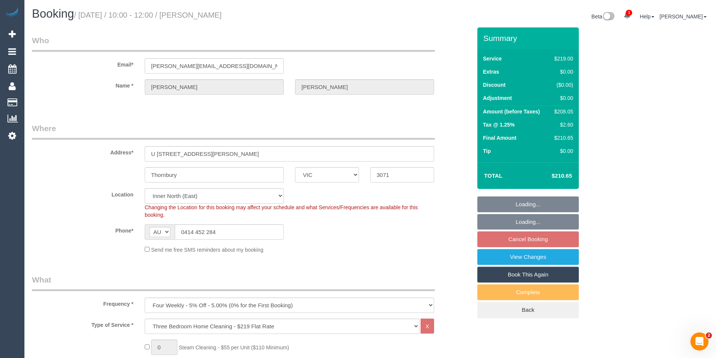
select select "string:stripe-pm_1RFppn2GScqysDRVe6zgINoS"
select select "number:27"
select select "number:14"
select select "number:19"
select select "number:36"
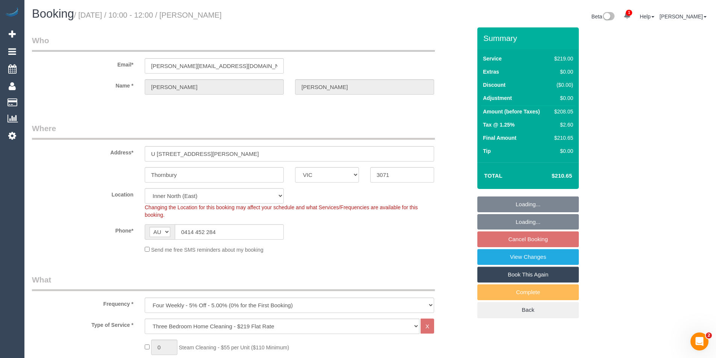
select select "number:35"
select select "number:13"
select select "object:1617"
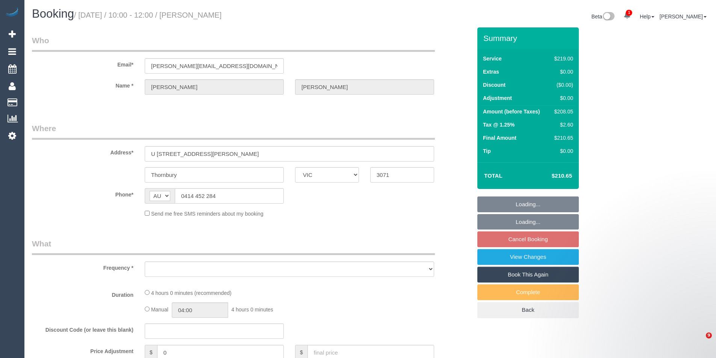
select select "VIC"
select select "string:stripe-pm_1RFppn2GScqysDRVe6zgINoS"
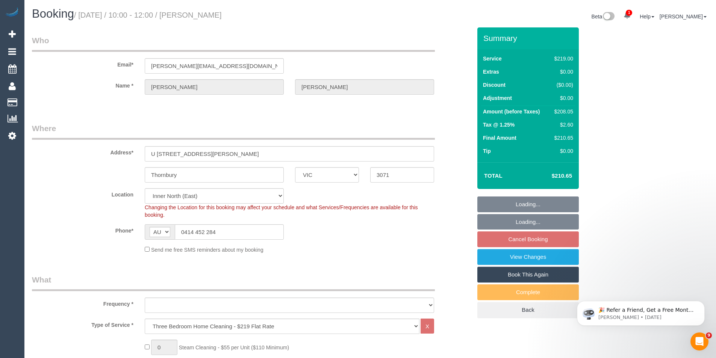
select select "object:814"
select select "spot1"
select select "number:27"
select select "number:14"
select select "number:19"
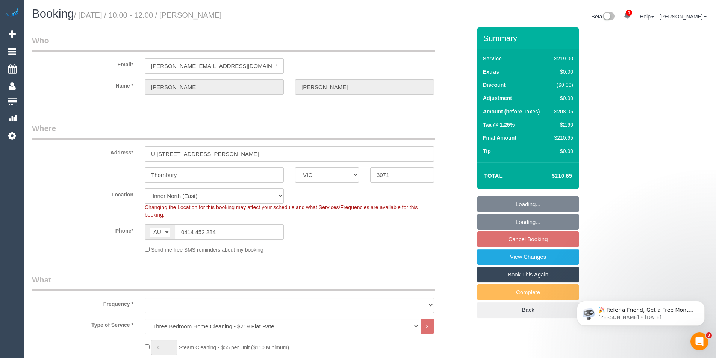
select select "number:36"
select select "number:35"
select select "number:13"
select select "object:827"
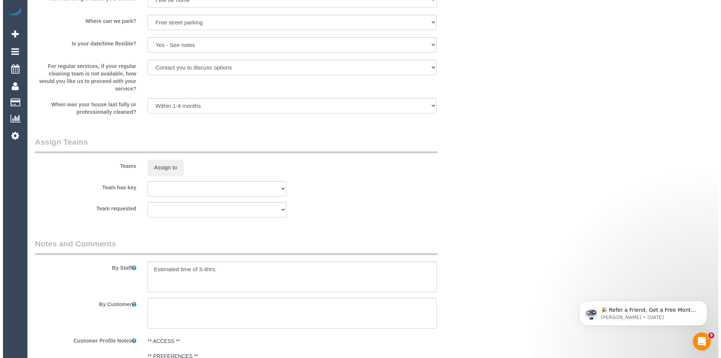
scroll to position [1014, 0]
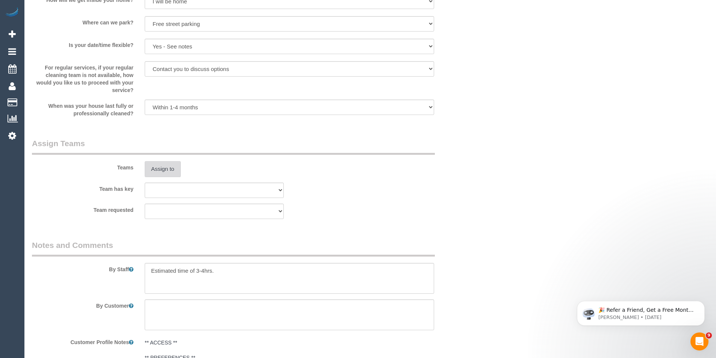
click at [163, 162] on button "Assign to" at bounding box center [163, 169] width 36 height 16
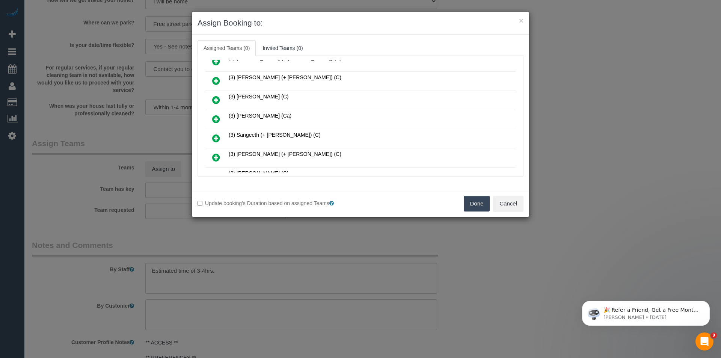
click at [216, 120] on icon at bounding box center [216, 119] width 8 height 9
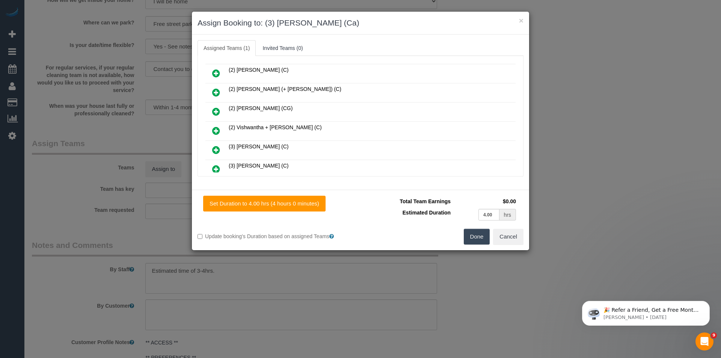
scroll to position [131, 0]
click at [510, 62] on div "(1) Debbie Brodjanac (FT) (2) Alejandro (+ Alexa) (C) (2) Alexa (+ Alejandro) (…" at bounding box center [361, 232] width 314 height 492
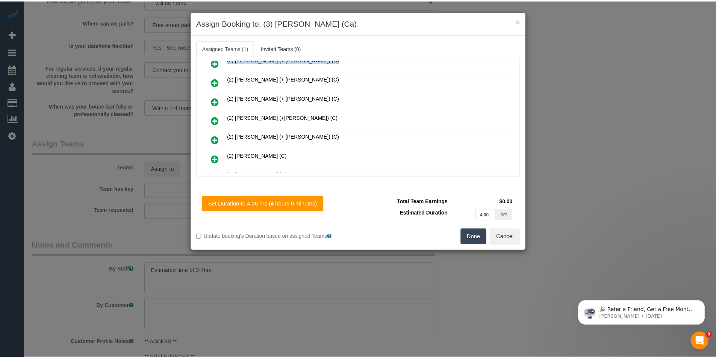
scroll to position [0, 0]
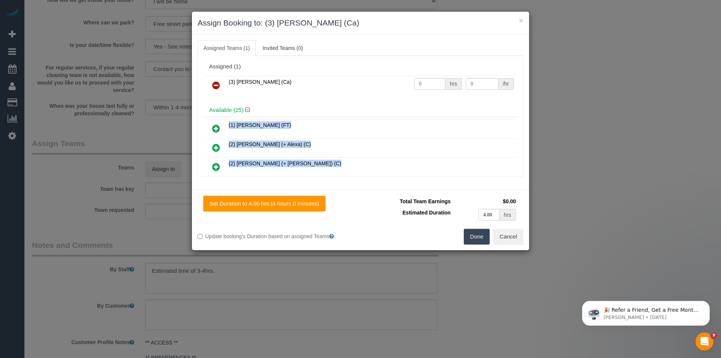
click at [467, 234] on button "Done" at bounding box center [477, 237] width 26 height 16
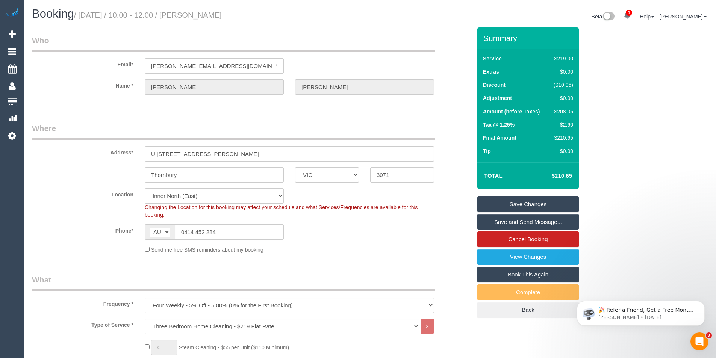
click at [512, 196] on link "Save Changes" at bounding box center [527, 204] width 101 height 16
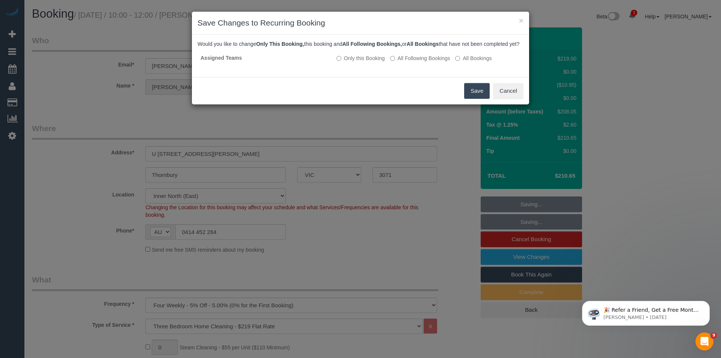
click at [483, 99] on button "Save" at bounding box center [477, 91] width 26 height 16
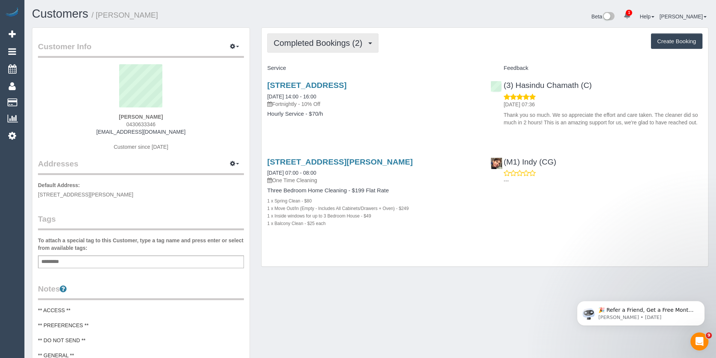
click at [305, 38] on button "Completed Bookings (2)" at bounding box center [322, 42] width 111 height 19
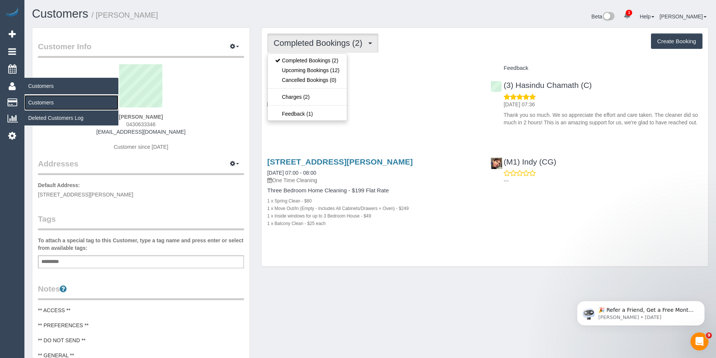
drag, startPoint x: 35, startPoint y: 102, endPoint x: 14, endPoint y: 101, distance: 21.5
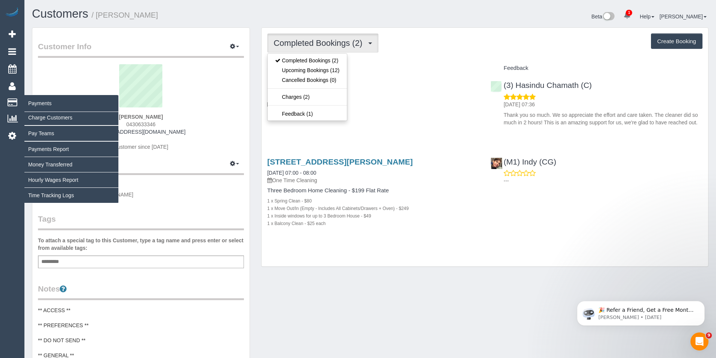
click at [35, 102] on link "Customers" at bounding box center [71, 102] width 94 height 15
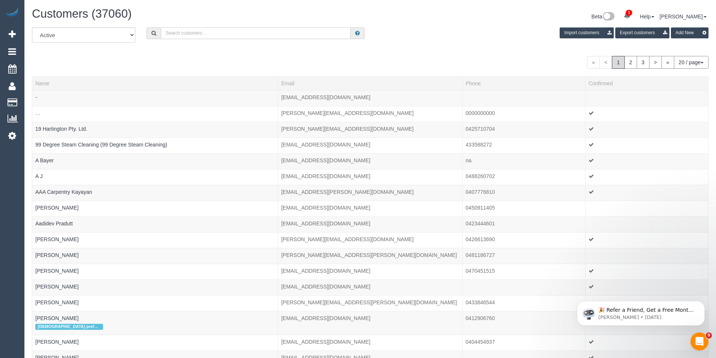
click at [174, 35] on input "text" at bounding box center [256, 33] width 190 height 12
paste input "[EMAIL_ADDRESS][DOMAIN_NAME]"
click at [207, 35] on input "[EMAIL_ADDRESS][DOMAIN_NAME]" at bounding box center [256, 33] width 190 height 12
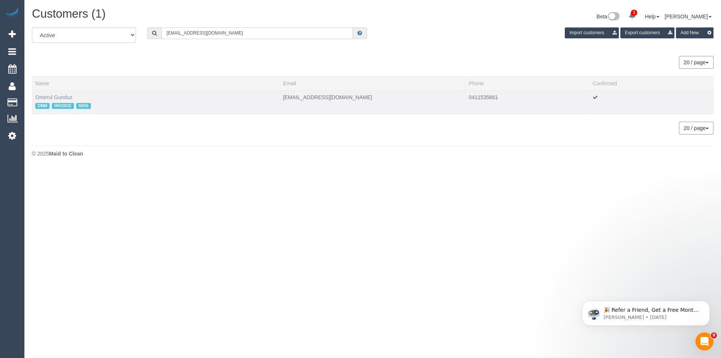
type input "[EMAIL_ADDRESS][DOMAIN_NAME]"
click at [66, 96] on link "Omerul Gunduz" at bounding box center [53, 97] width 37 height 6
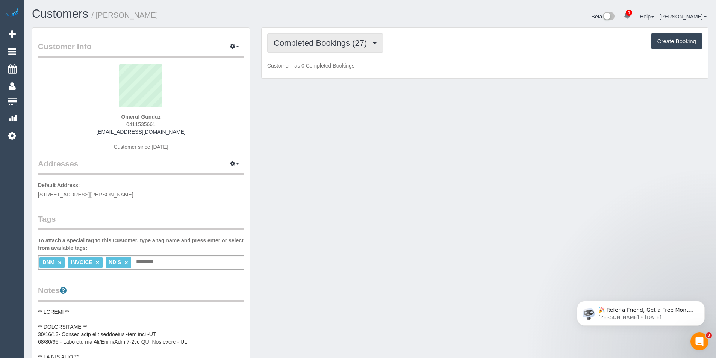
click at [361, 47] on span "Completed Bookings (27)" at bounding box center [321, 42] width 97 height 9
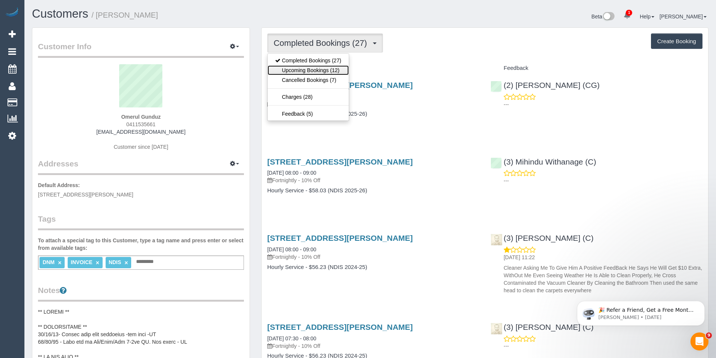
click at [325, 72] on link "Upcoming Bookings (12)" at bounding box center [307, 70] width 81 height 10
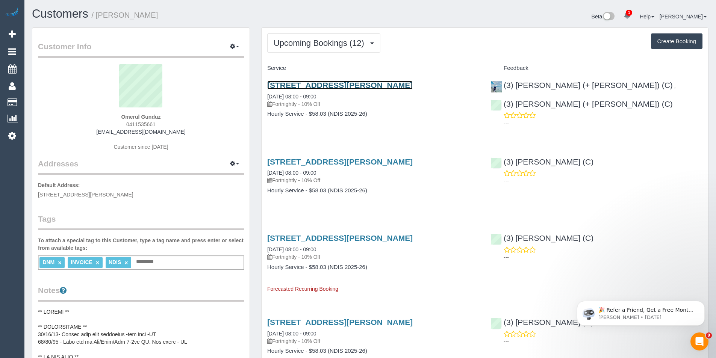
click at [394, 84] on link "[STREET_ADDRESS][PERSON_NAME]" at bounding box center [339, 85] width 145 height 9
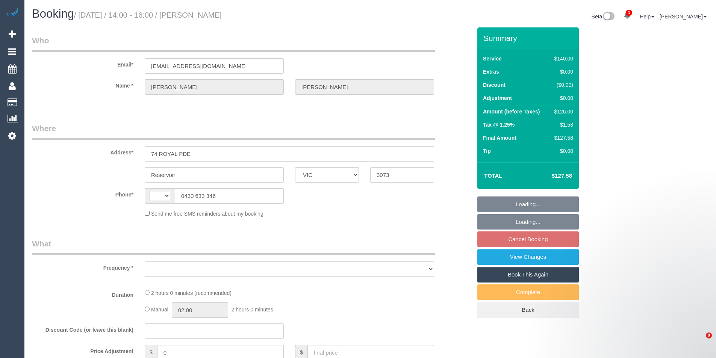
select select "VIC"
select select "string:stripe-pm_1RpfbB2GScqysDRVUMDkTrpR"
select select "spot1"
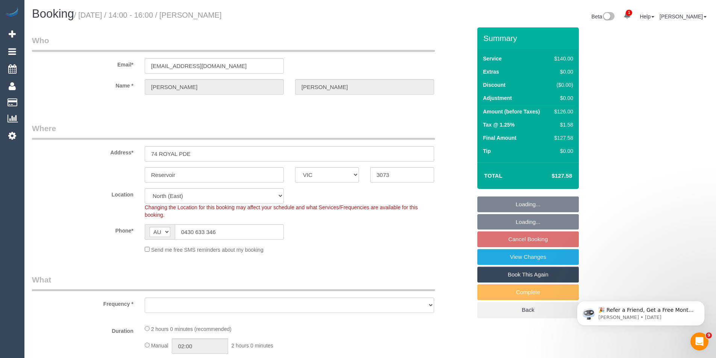
select select "string:AU"
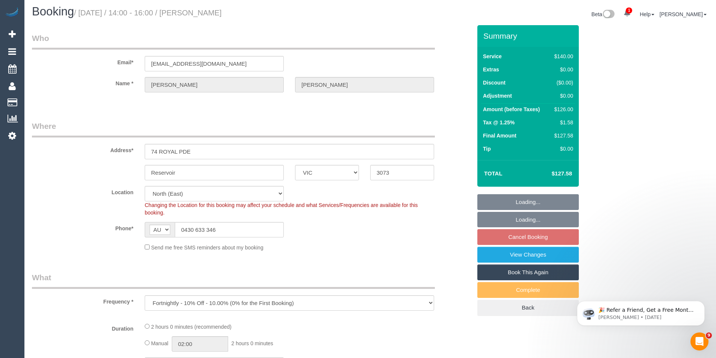
select select "object:1531"
select select "number:28"
select select "number:16"
select select "number:19"
select select "number:24"
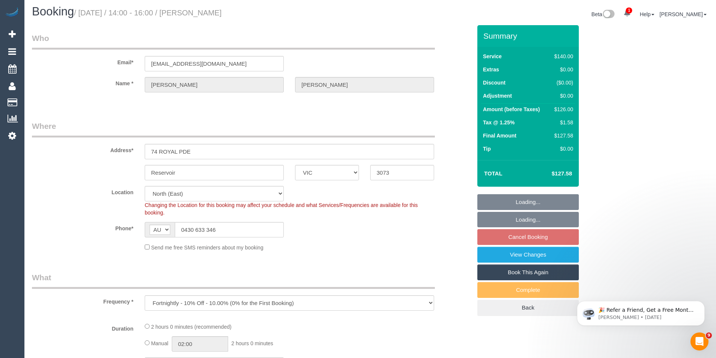
select select "number:34"
select select "number:26"
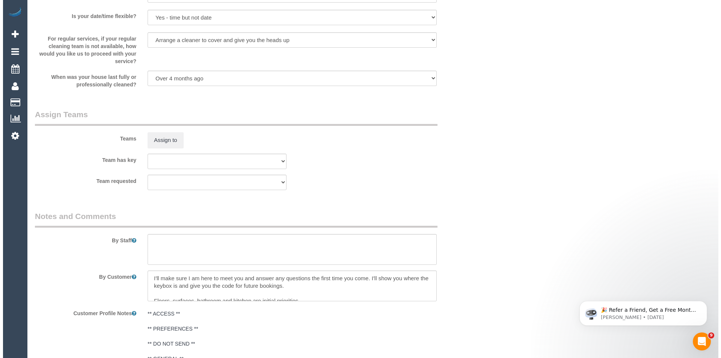
scroll to position [1003, 0]
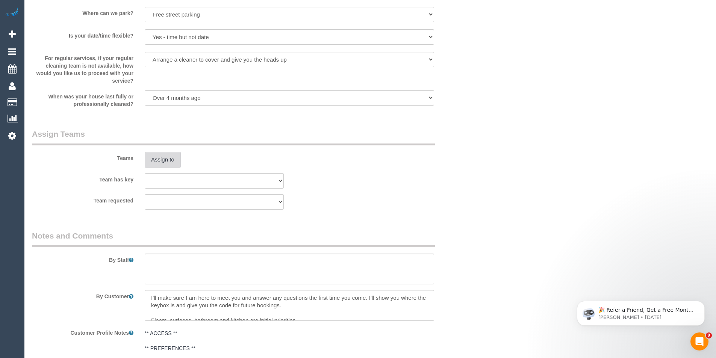
click at [169, 157] on button "Assign to" at bounding box center [163, 160] width 36 height 16
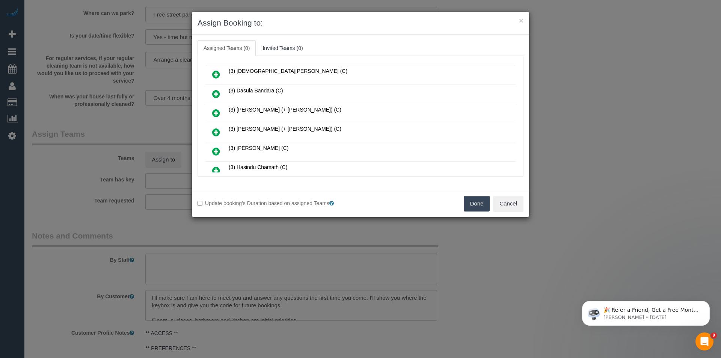
scroll to position [376, 0]
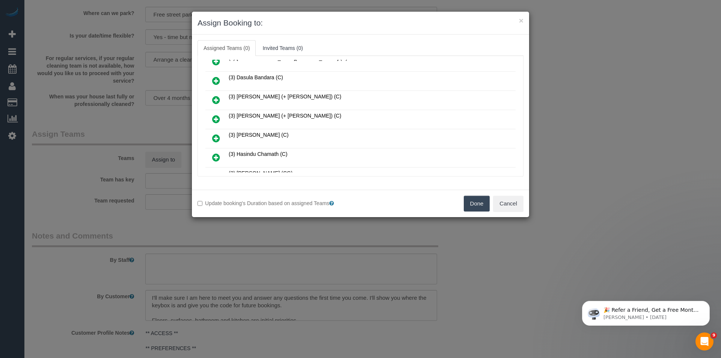
click at [217, 156] on icon at bounding box center [216, 157] width 8 height 9
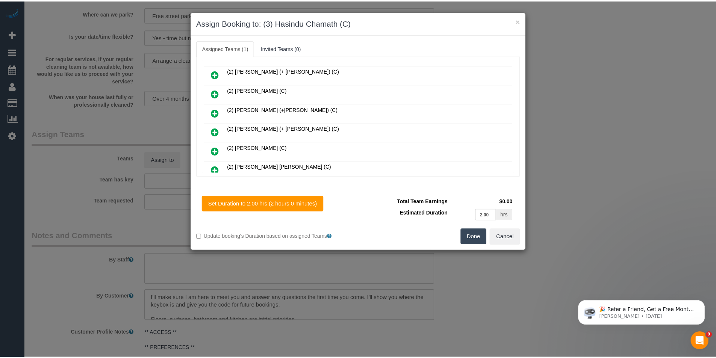
scroll to position [0, 0]
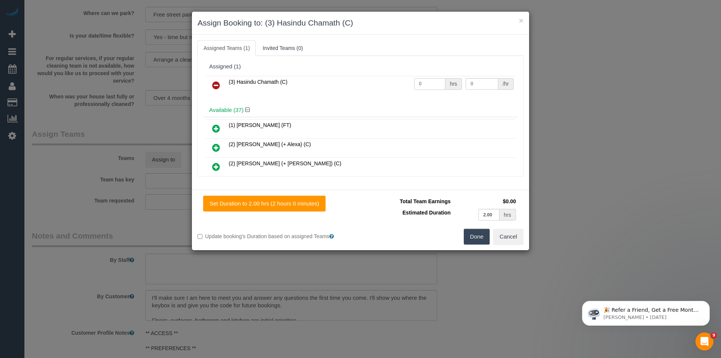
drag, startPoint x: 431, startPoint y: 82, endPoint x: 348, endPoint y: 97, distance: 84.1
click at [349, 96] on div "(3) Hasindu Chamath (C) 0 hrs 0 /hr" at bounding box center [361, 88] width 314 height 29
type input "2"
type input "35"
click at [472, 239] on button "Done" at bounding box center [477, 237] width 26 height 16
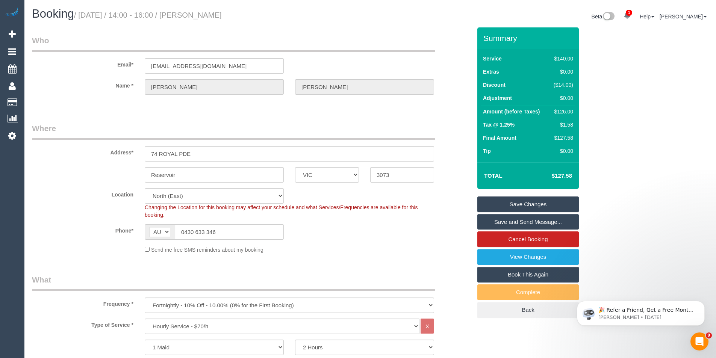
click at [515, 206] on link "Save Changes" at bounding box center [527, 204] width 101 height 16
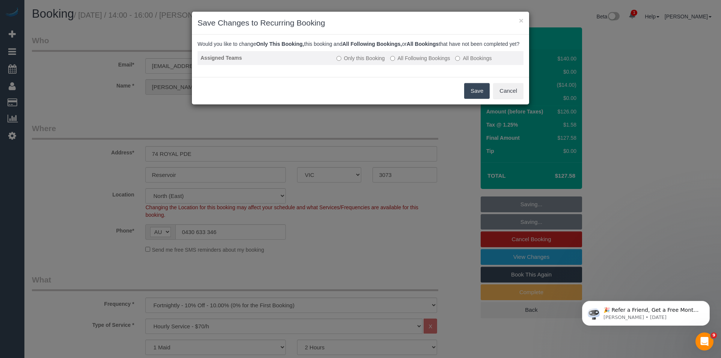
click at [399, 62] on label "All Following Bookings" at bounding box center [420, 58] width 60 height 8
click at [483, 99] on button "Save" at bounding box center [477, 91] width 26 height 16
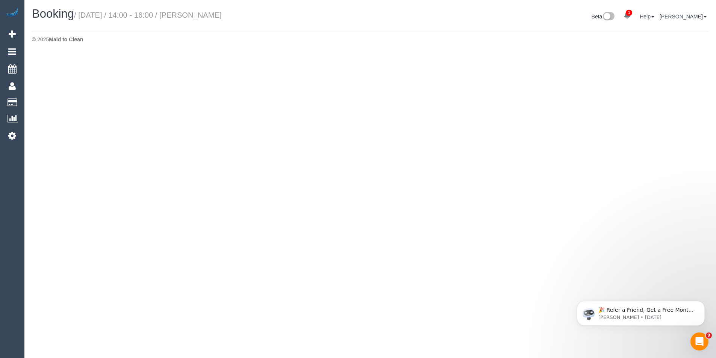
select select "VIC"
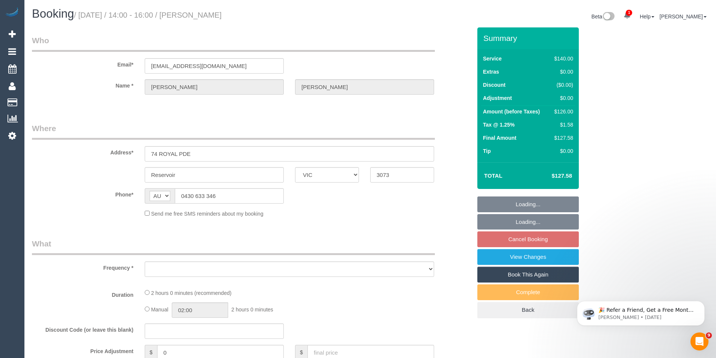
select select "object:4772"
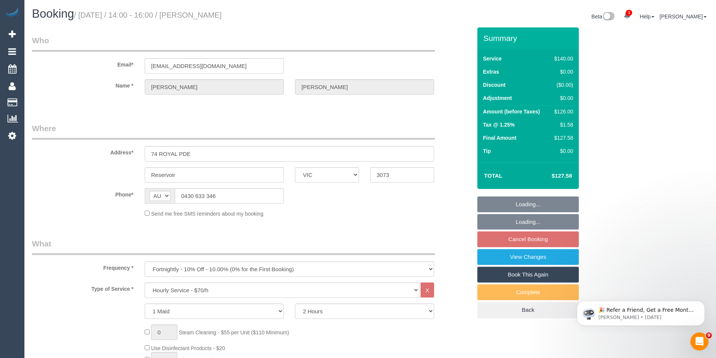
select select "string:stripe-pm_1RpfbB2GScqysDRVUMDkTrpR"
select select "number:28"
select select "number:16"
select select "number:19"
select select "number:24"
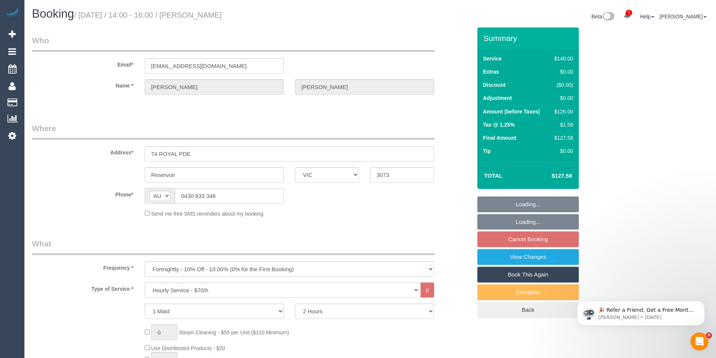
select select "number:34"
select select "number:26"
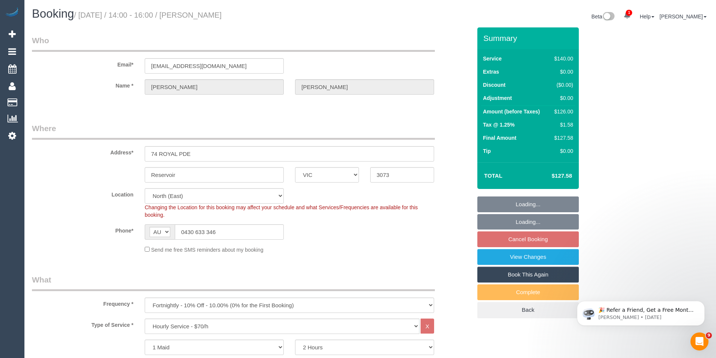
select select "object:5093"
select select "spot10"
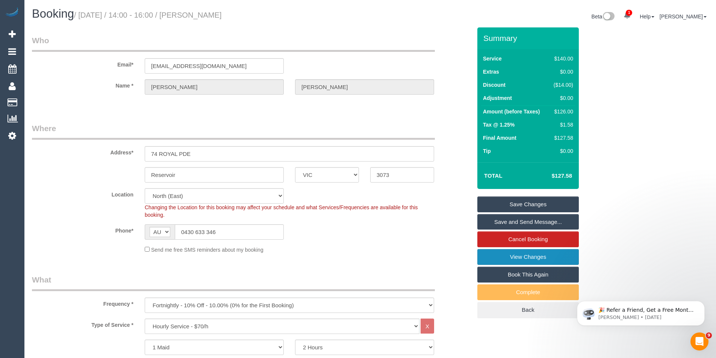
click at [518, 255] on link "View Changes" at bounding box center [527, 257] width 101 height 16
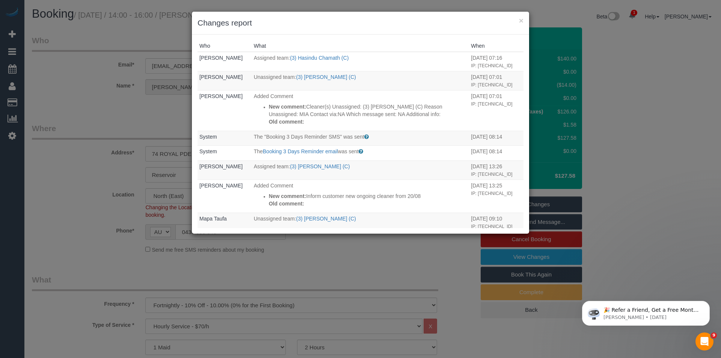
click at [384, 249] on div "× Changes report Who What When Bronie Bryant Assigned team: (3) Hasindu Chamath…" at bounding box center [360, 179] width 721 height 358
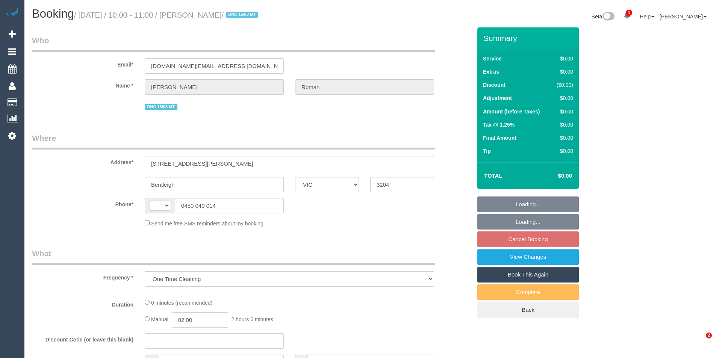
select select "VIC"
select select "string:AU"
select select "string:stripe-pm_1RwFJM2GScqysDRVP0fMZyi3"
select select "number:28"
select select "number:14"
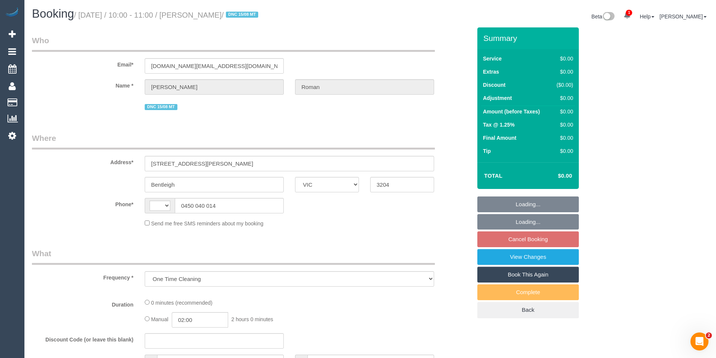
select select "number:19"
select select "number:25"
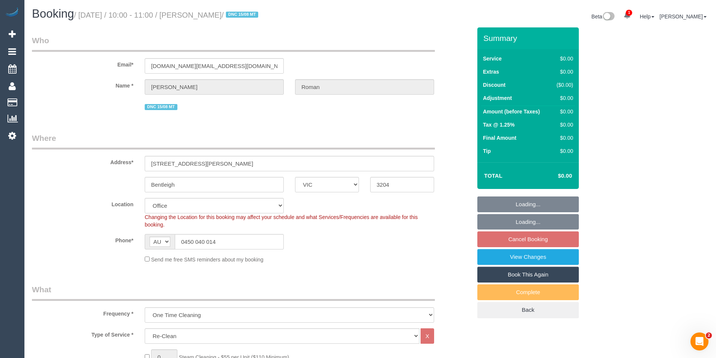
select select "object:2052"
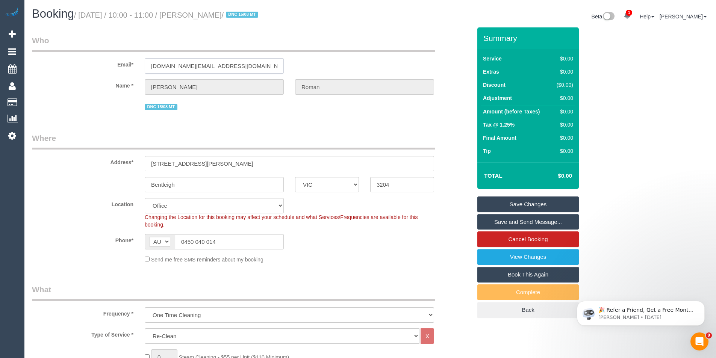
drag, startPoint x: 219, startPoint y: 69, endPoint x: 176, endPoint y: 71, distance: 43.3
click at [100, 82] on sui-booking-customer "Email* eroman.archi@gmail.com Name * Estelle Roman DNC 15/08 MT" at bounding box center [251, 73] width 439 height 77
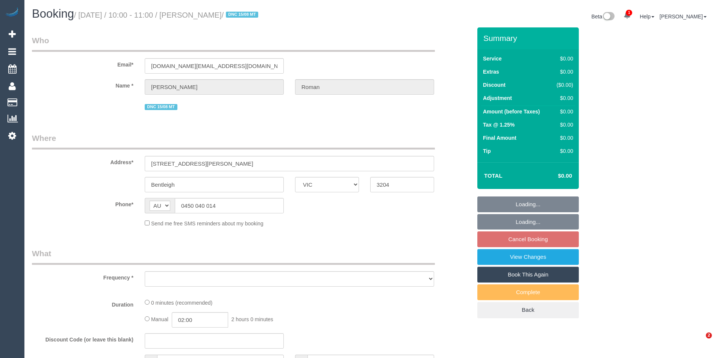
select select "VIC"
select select "object:540"
select select "string:stripe-pm_1RwFJM2GScqysDRVP0fMZyi3"
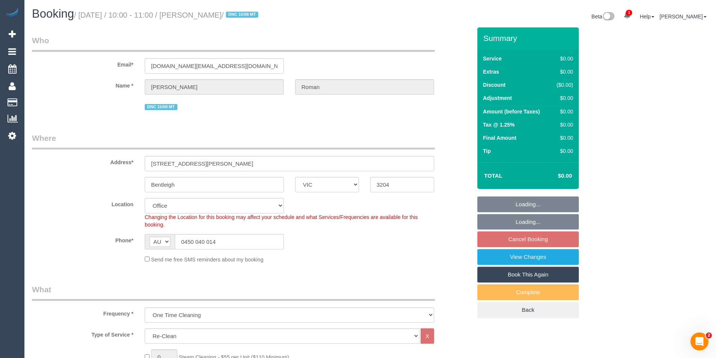
select select "object:625"
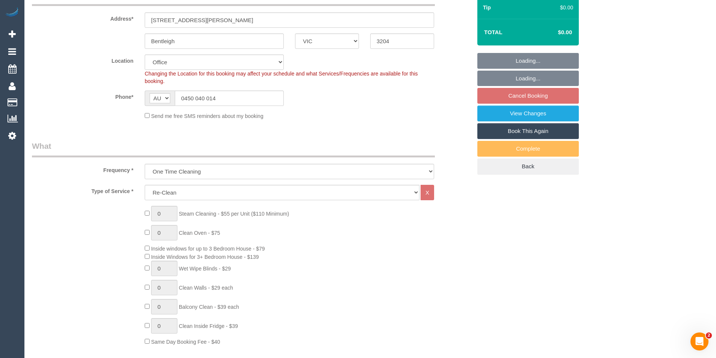
select select "number:28"
select select "number:14"
select select "number:19"
select select "number:25"
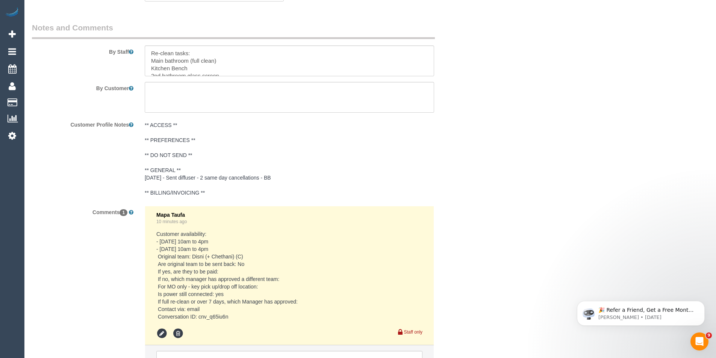
scroll to position [1223, 0]
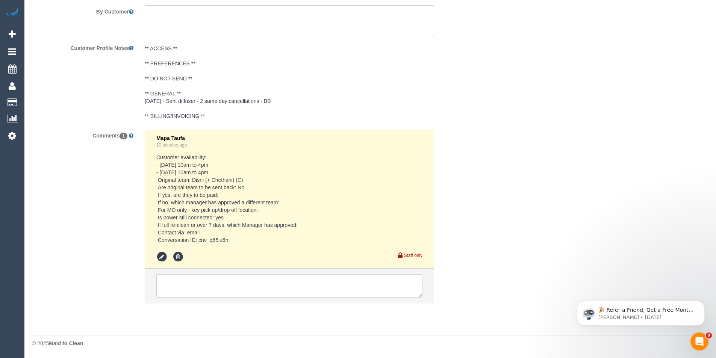
click at [256, 285] on textarea at bounding box center [289, 285] width 266 height 23
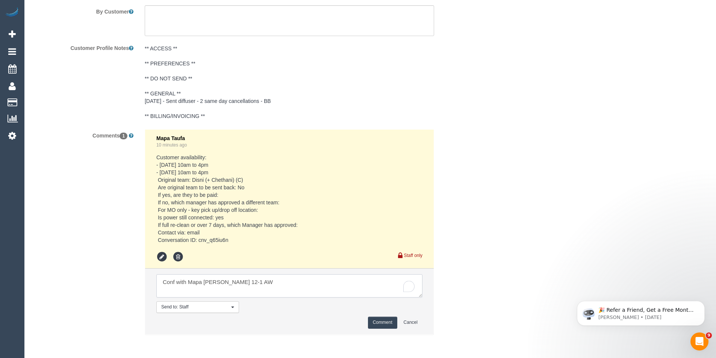
type textarea "Conf with Mapa [PERSON_NAME] 12-1 AW"
click at [379, 321] on button "Comment" at bounding box center [382, 323] width 29 height 12
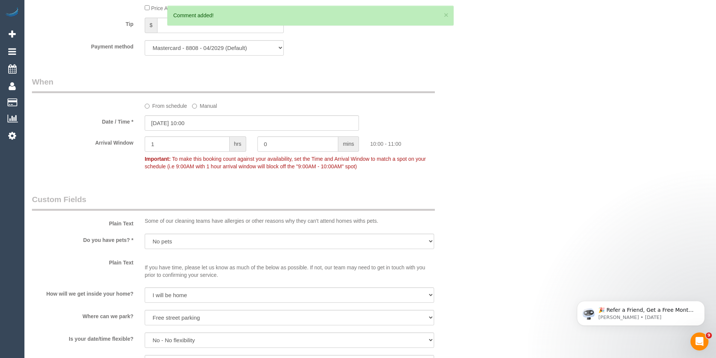
scroll to position [622, 0]
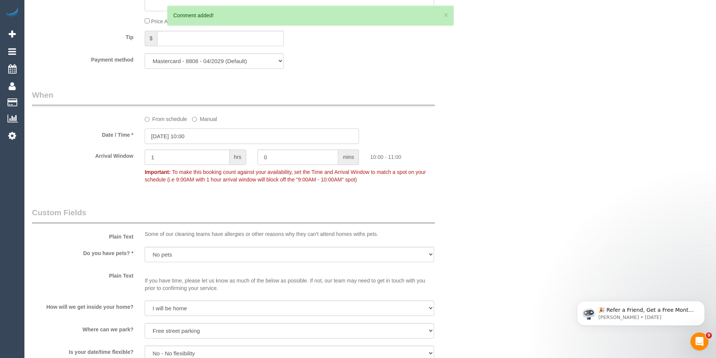
click at [202, 137] on input "20/08/2025 10:00" at bounding box center [252, 135] width 214 height 15
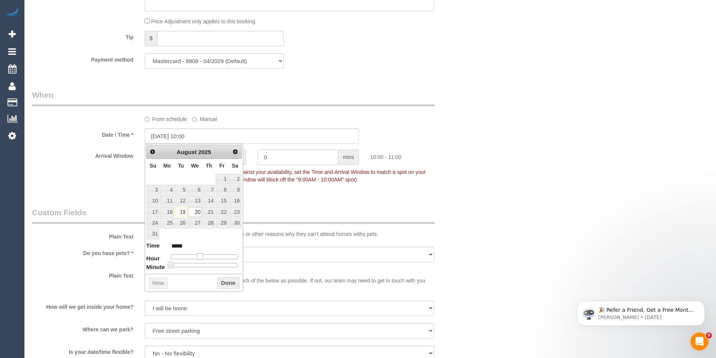
type input "20/08/2025 11:00"
type input "*****"
type input "20/08/2025 12:00"
type input "*****"
drag, startPoint x: 200, startPoint y: 259, endPoint x: 205, endPoint y: 259, distance: 5.3
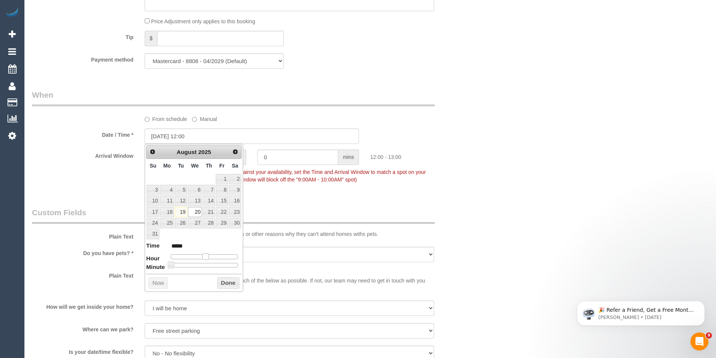
click at [205, 259] on span at bounding box center [205, 256] width 7 height 7
click at [221, 278] on div "Prev Next August 2025 Su Mo Tu We Th Fr Sa 1 2 3 4 5 6 7 8 9 10 11 12 13 14 15 …" at bounding box center [194, 218] width 98 height 148
click at [228, 281] on button "Done" at bounding box center [228, 283] width 22 height 12
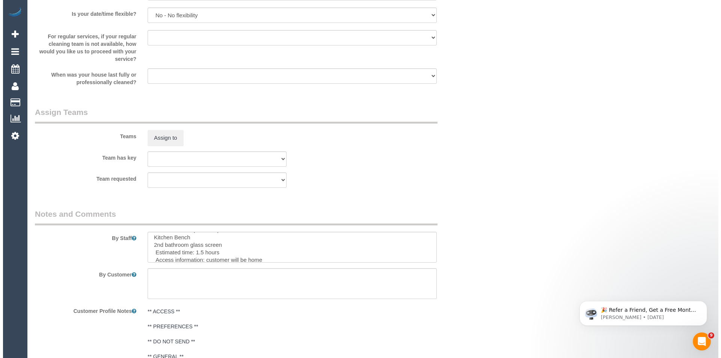
scroll to position [0, 0]
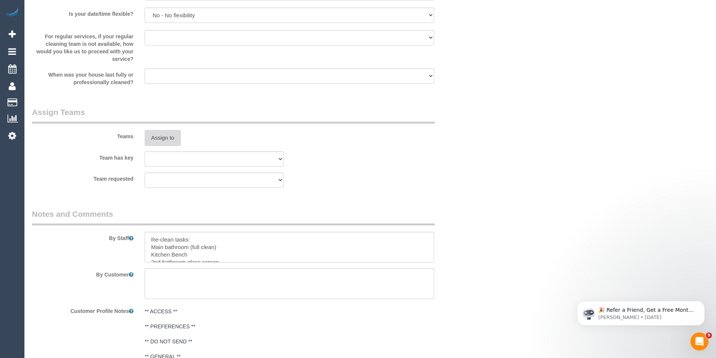
click at [160, 140] on button "Assign to" at bounding box center [163, 138] width 36 height 16
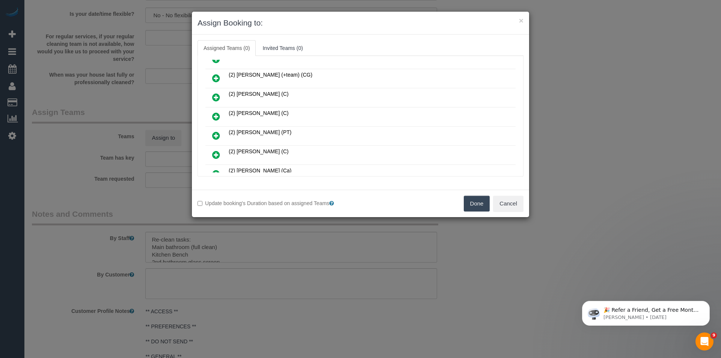
scroll to position [301, 0]
click at [218, 156] on icon at bounding box center [216, 155] width 8 height 9
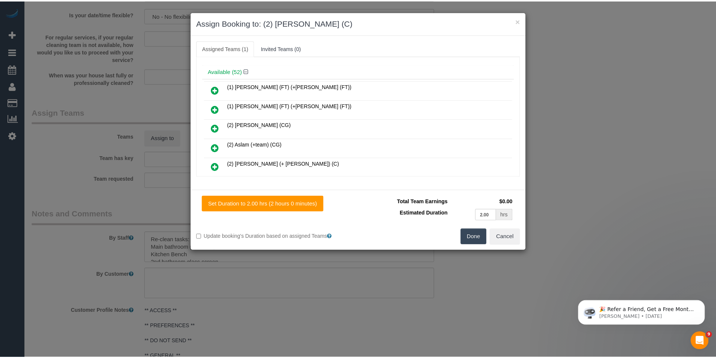
scroll to position [0, 0]
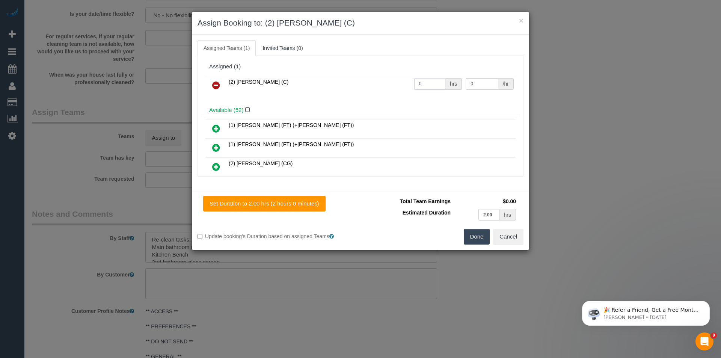
drag, startPoint x: 427, startPoint y: 87, endPoint x: 243, endPoint y: 95, distance: 184.3
click at [263, 98] on div "(2) Shameen Opanayake (C) 0 hrs 0 /hr" at bounding box center [361, 88] width 314 height 29
type input "1.5"
type input "37.5"
click at [476, 234] on button "Done" at bounding box center [477, 237] width 26 height 16
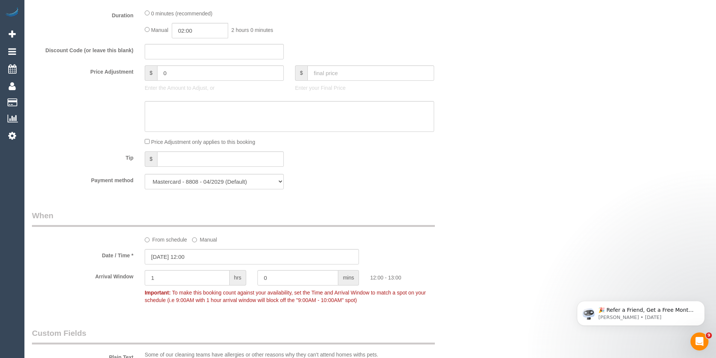
scroll to position [359, 0]
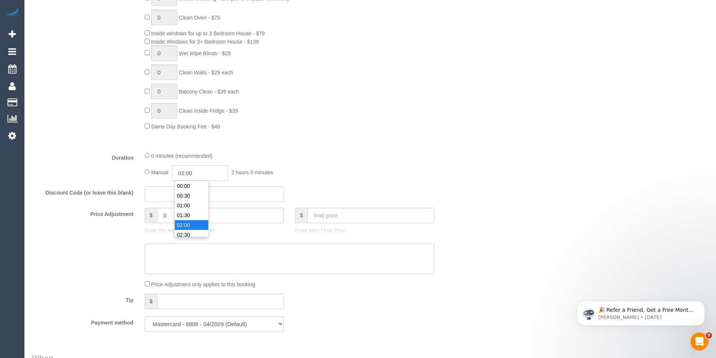
click at [193, 176] on input "02:00" at bounding box center [200, 172] width 56 height 15
type input "01:30"
click at [197, 184] on li "01:30" at bounding box center [191, 186] width 33 height 10
click at [346, 174] on div "Manual 01:30 1 hour 30 minutes" at bounding box center [289, 172] width 289 height 15
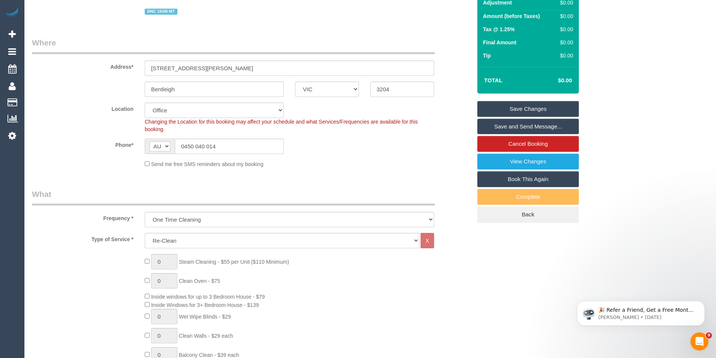
scroll to position [0, 0]
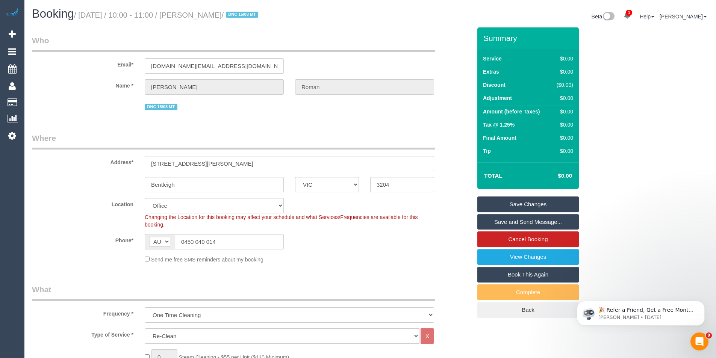
click at [498, 202] on link "Save Changes" at bounding box center [527, 204] width 101 height 16
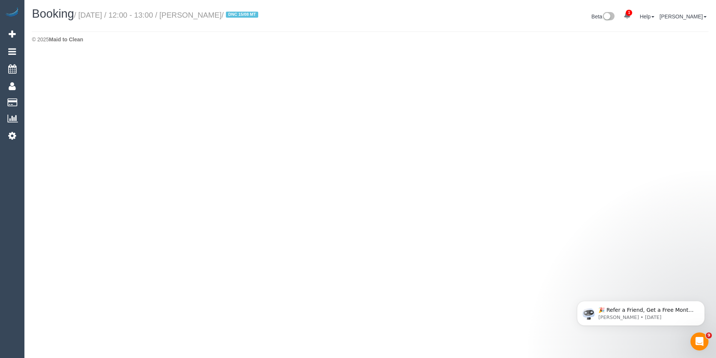
select select "VIC"
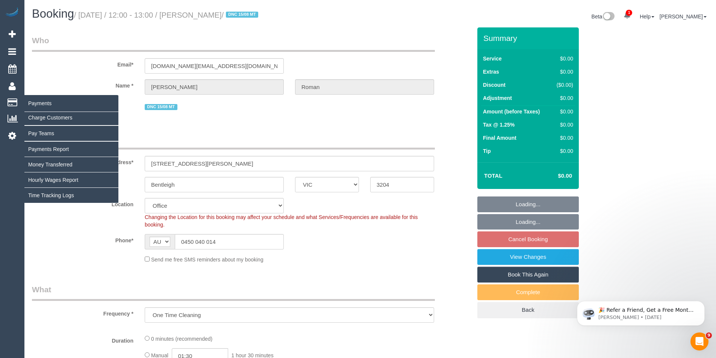
select select "object:9818"
select select "string:stripe-pm_1RwFJM2GScqysDRVP0fMZyi3"
select select "number:28"
select select "number:14"
select select "number:19"
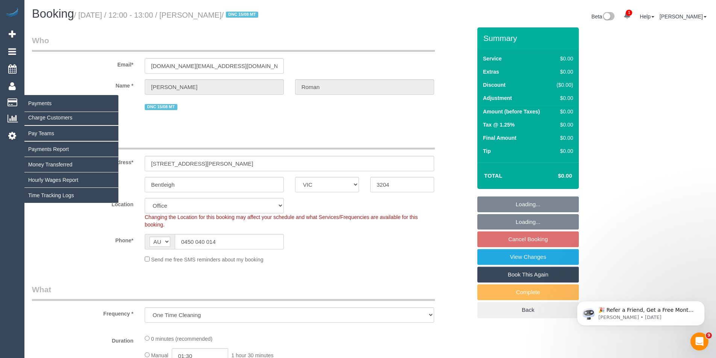
select select "number:25"
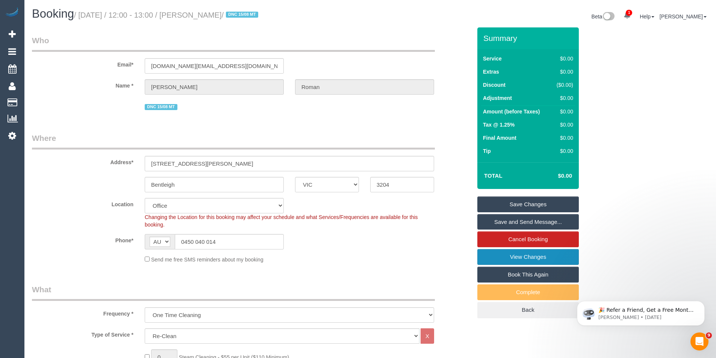
click at [527, 260] on link "View Changes" at bounding box center [527, 257] width 101 height 16
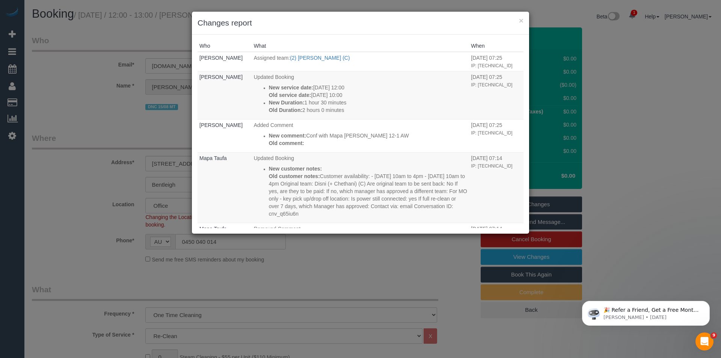
click at [375, 272] on div "× Changes report Who What When Bronie Bryant Assigned team: (2) Shameen Opanaya…" at bounding box center [360, 179] width 721 height 358
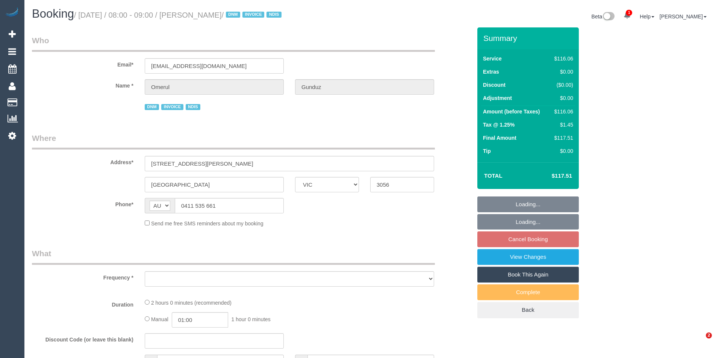
select select "VIC"
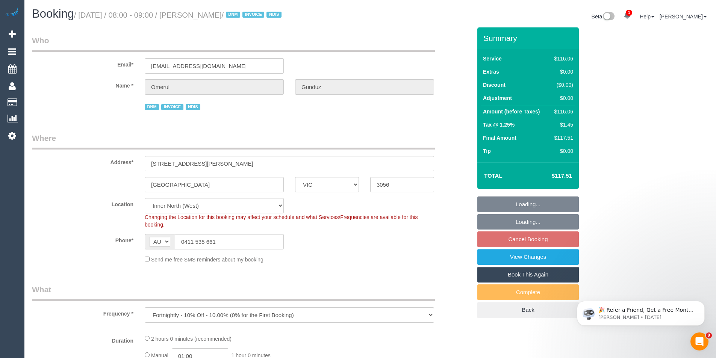
select select "object:720"
select select "number:28"
select select "number:14"
select select "number:19"
select select "number:23"
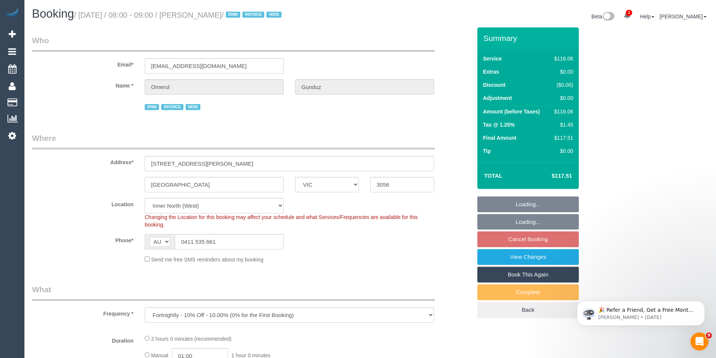
select select "number:35"
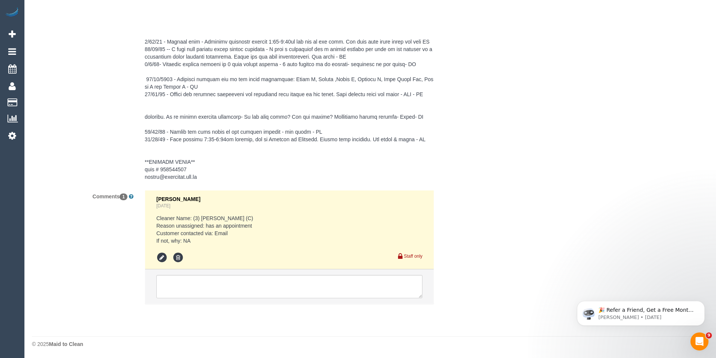
scroll to position [1350, 0]
click at [196, 280] on textarea at bounding box center [289, 285] width 266 height 23
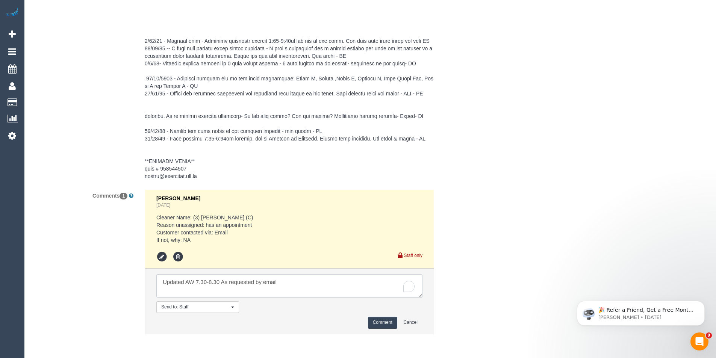
type textarea "Updated AW 7.30-8.30 As requested by email"
click at [385, 326] on button "Comment" at bounding box center [382, 323] width 29 height 12
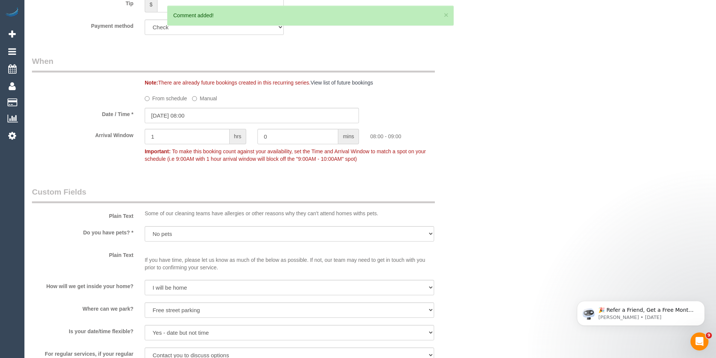
scroll to position [524, 0]
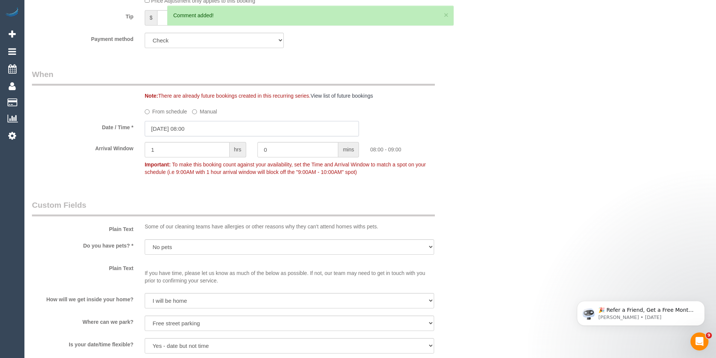
click at [202, 131] on input "20/08/2025 08:00" at bounding box center [252, 128] width 214 height 15
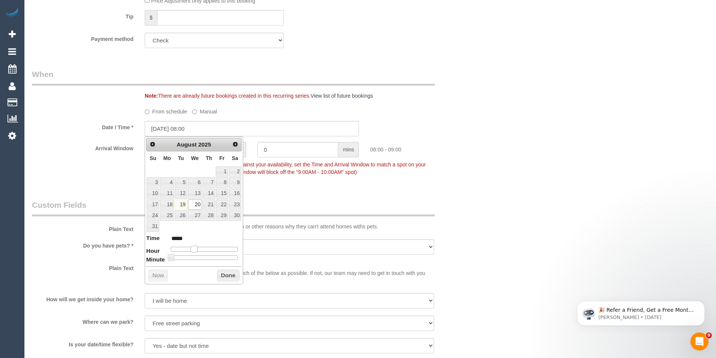
type input "20/08/2025 07:00"
type input "*****"
click at [193, 249] on span at bounding box center [191, 249] width 7 height 7
type input "20/08/2025 07:05"
type input "*****"
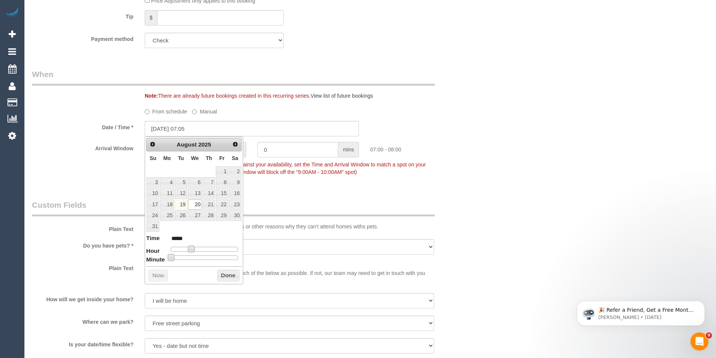
type input "20/08/2025 07:10"
type input "*****"
type input "20/08/2025 07:15"
type input "*****"
type input "20/08/2025 07:20"
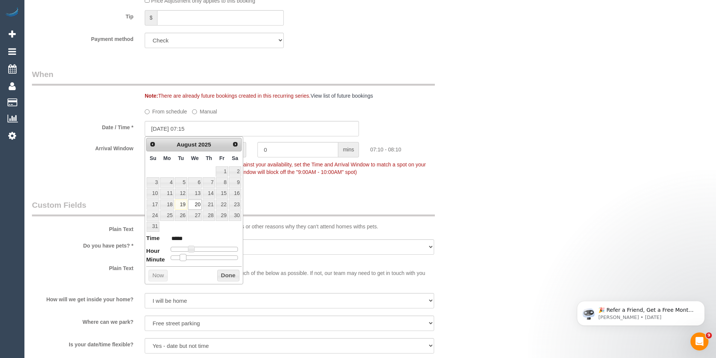
type input "*****"
type input "20/08/2025 07:25"
type input "*****"
type input "20/08/2025 07:30"
type input "*****"
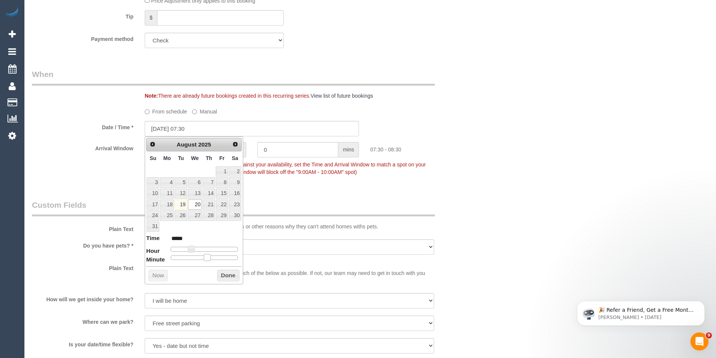
drag, startPoint x: 172, startPoint y: 257, endPoint x: 206, endPoint y: 257, distance: 34.2
click at [206, 257] on span at bounding box center [207, 257] width 7 height 7
click at [220, 275] on button "Done" at bounding box center [228, 276] width 22 height 12
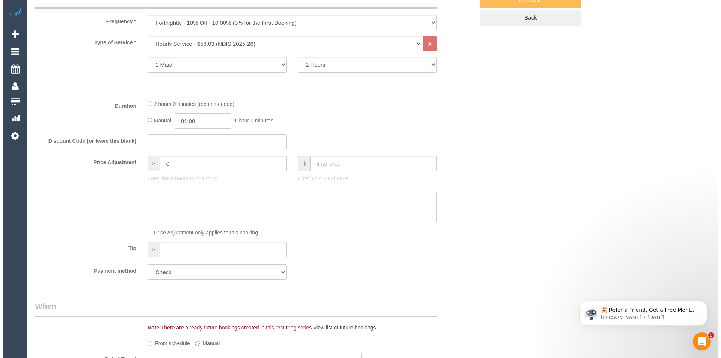
scroll to position [0, 0]
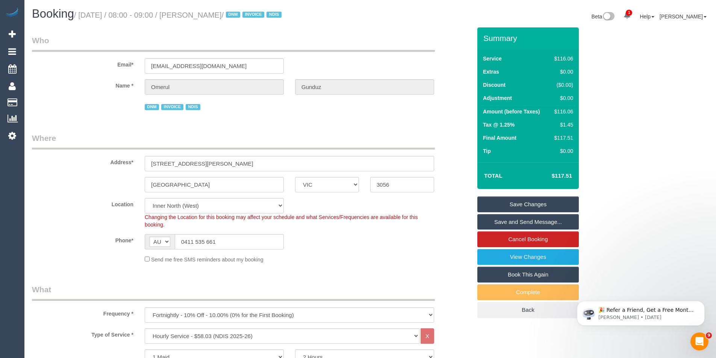
click at [495, 224] on link "Save and Send Message..." at bounding box center [527, 222] width 101 height 16
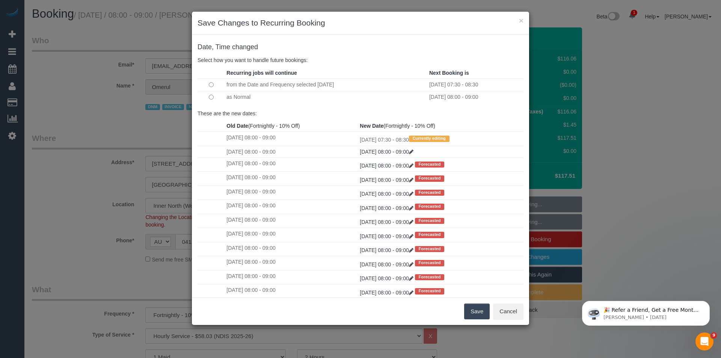
click at [484, 315] on button "Save" at bounding box center [477, 312] width 26 height 16
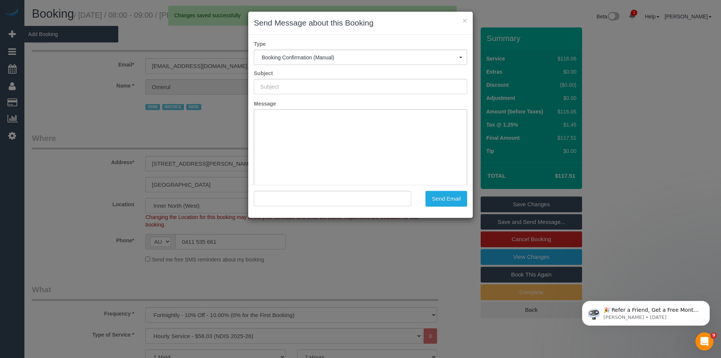
type input "Booking Confirmed"
type input ""Omerul Gunduz" <sgun@live.com.au>"
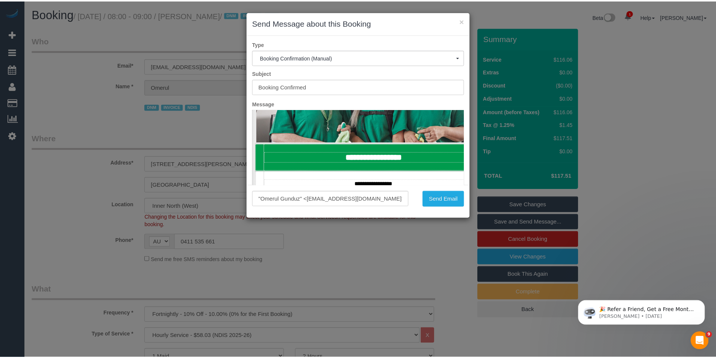
scroll to position [301, 0]
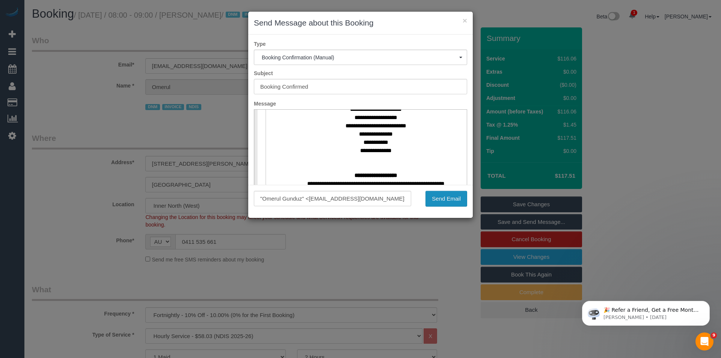
drag, startPoint x: 442, startPoint y: 204, endPoint x: 436, endPoint y: 204, distance: 6.0
click at [441, 204] on button "Send Email" at bounding box center [447, 199] width 42 height 16
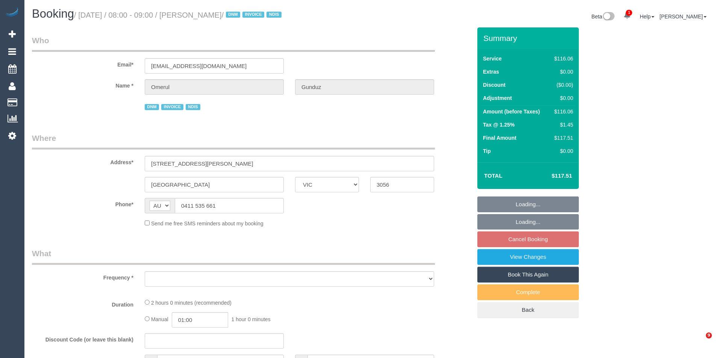
select select "VIC"
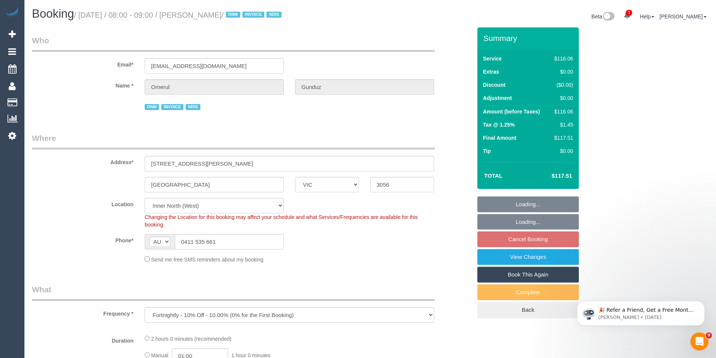
select select "object:716"
select select "number:28"
select select "number:14"
select select "number:19"
select select "number:23"
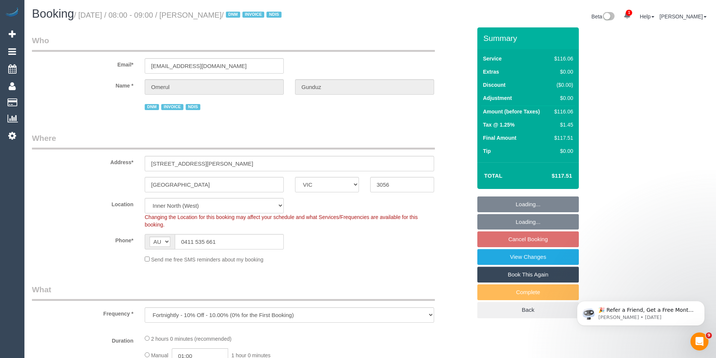
select select "number:35"
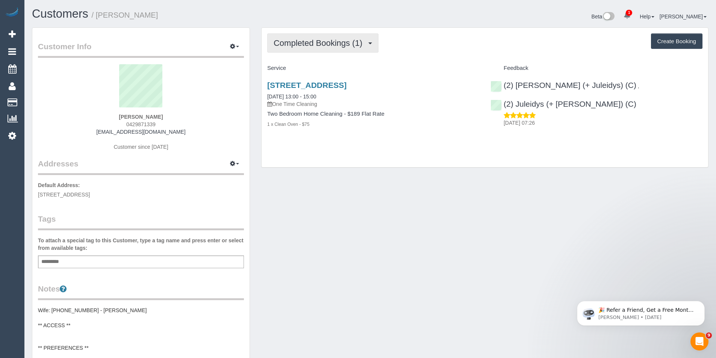
click at [363, 39] on span "Completed Bookings (1)" at bounding box center [319, 42] width 92 height 9
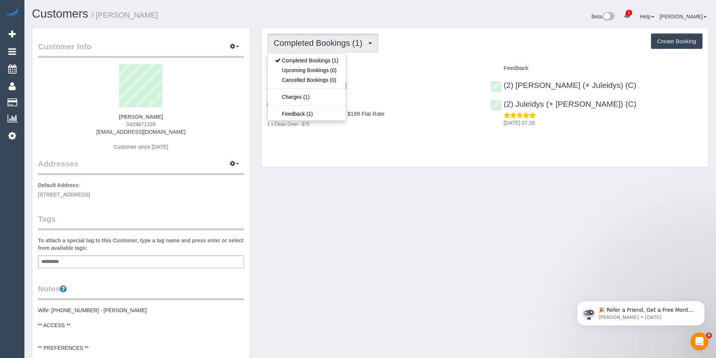
click at [380, 126] on div "1 x Clean Oven - $75" at bounding box center [373, 124] width 212 height 8
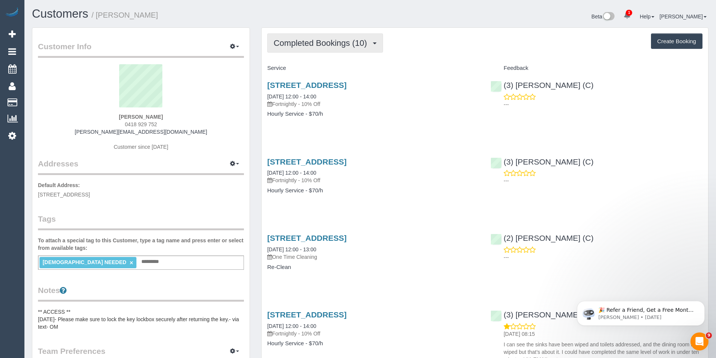
click at [337, 47] on span "Completed Bookings (10)" at bounding box center [321, 42] width 97 height 9
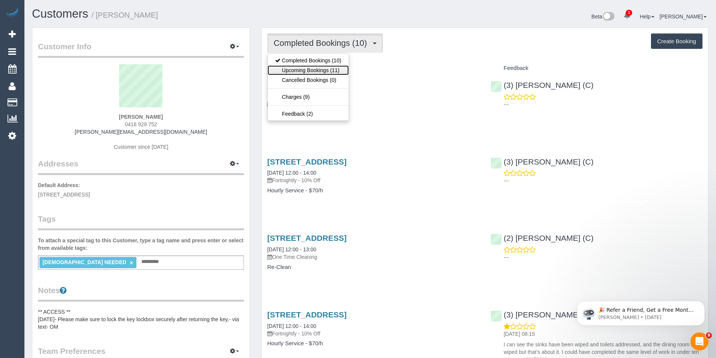
click at [333, 74] on link "Upcoming Bookings (11)" at bounding box center [307, 70] width 81 height 10
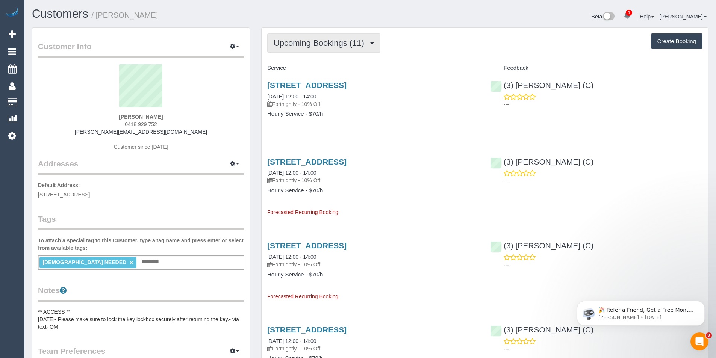
click at [367, 38] on span "Upcoming Bookings (11)" at bounding box center [320, 42] width 94 height 9
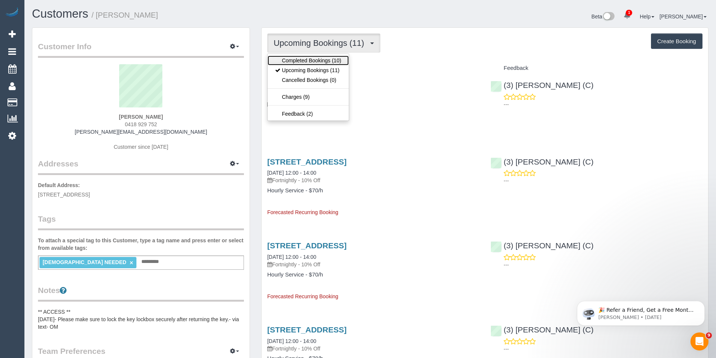
click at [332, 58] on link "Completed Bookings (10)" at bounding box center [307, 61] width 81 height 10
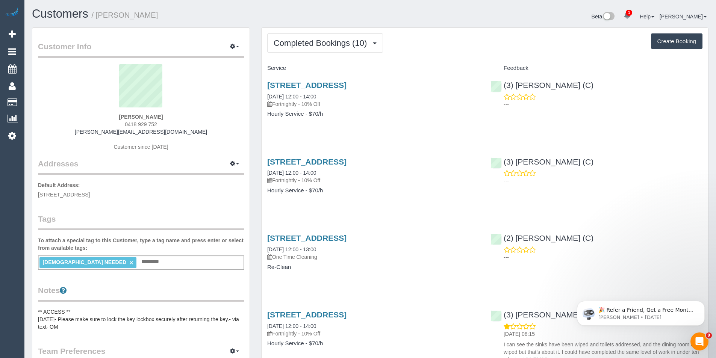
click at [327, 49] on button "Completed Bookings (10)" at bounding box center [325, 42] width 116 height 19
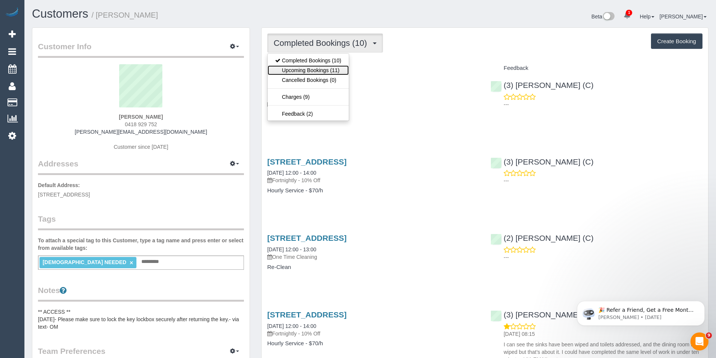
click at [328, 69] on link "Upcoming Bookings (11)" at bounding box center [307, 70] width 81 height 10
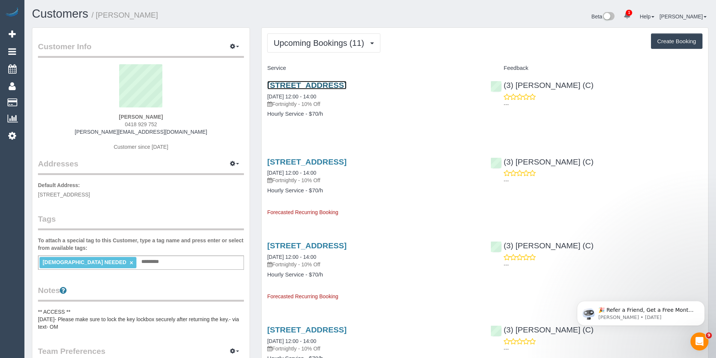
click at [346, 85] on link "[STREET_ADDRESS]" at bounding box center [306, 85] width 79 height 9
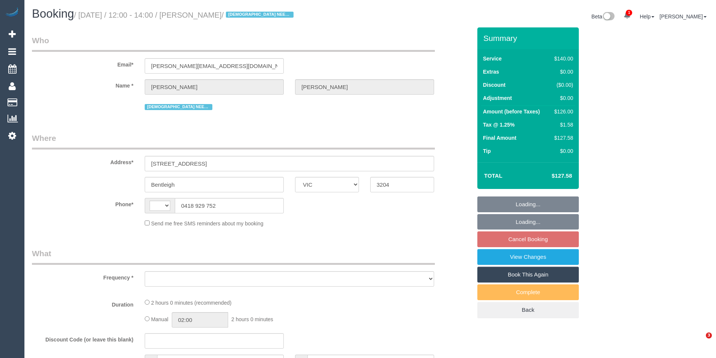
select select "VIC"
select select "string:AU"
select select "string:stripe-pm_1R7Dp82GScqysDRVtJ5pjGE8"
select select "number:28"
select select "number:16"
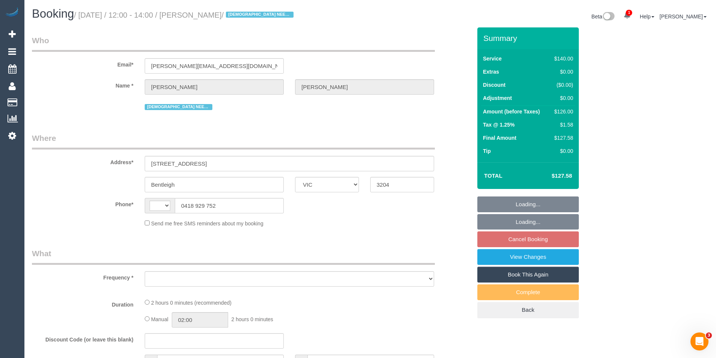
select select "number:19"
select select "number:24"
select select "number:34"
select select "number:12"
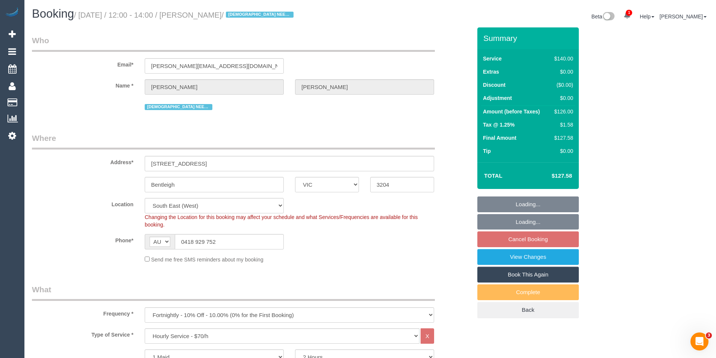
select select "object:863"
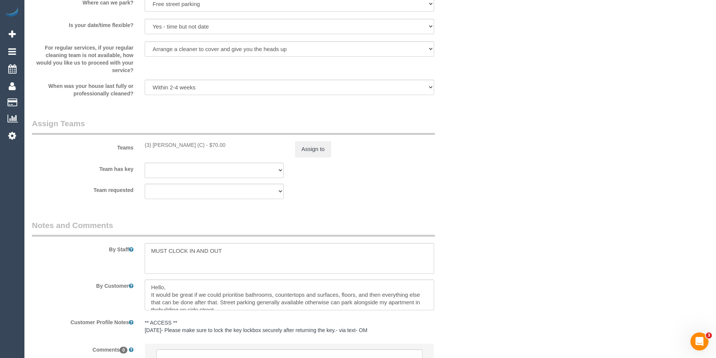
scroll to position [1127, 0]
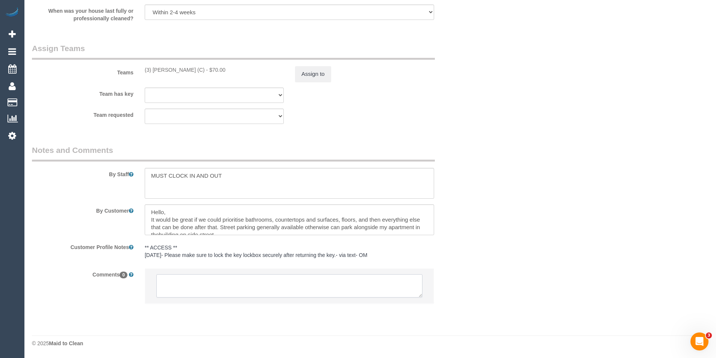
click at [196, 284] on textarea at bounding box center [289, 285] width 266 height 23
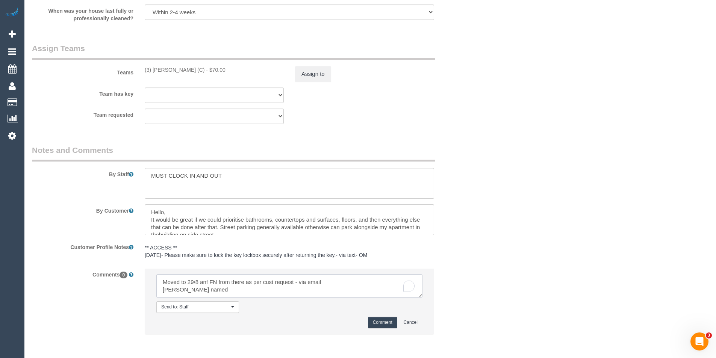
type textarea "Moved to 29/8 anf FN from there as per cust request - via email [PERSON_NAME] n…"
click at [388, 320] on button "Comment" at bounding box center [382, 323] width 29 height 12
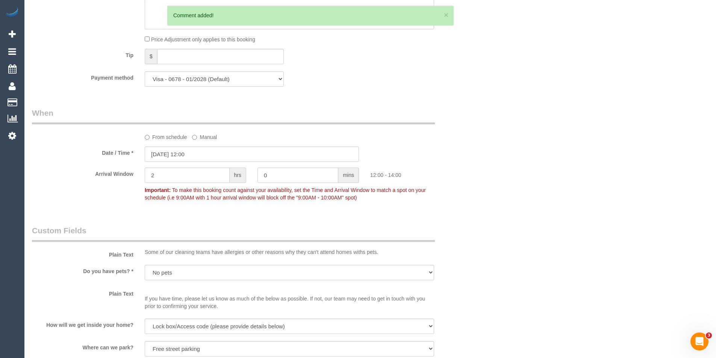
scroll to position [601, 0]
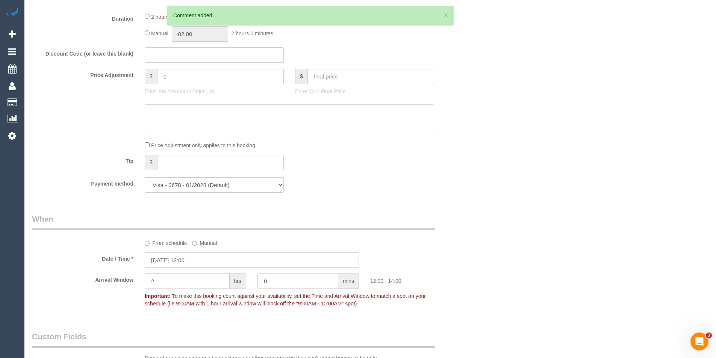
click at [207, 265] on input "[DATE] 12:00" at bounding box center [252, 259] width 214 height 15
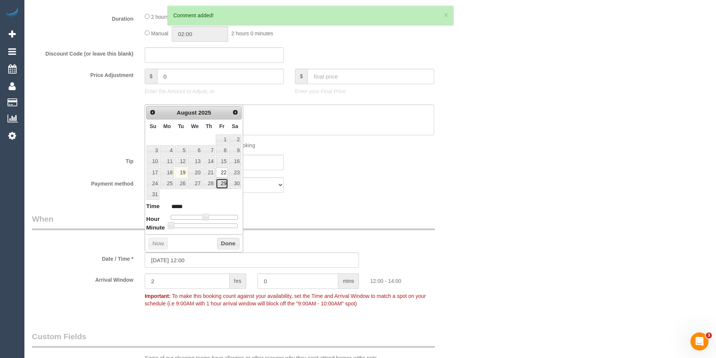
click at [222, 181] on link "29" at bounding box center [222, 183] width 12 height 10
type input "[DATE] 12:00"
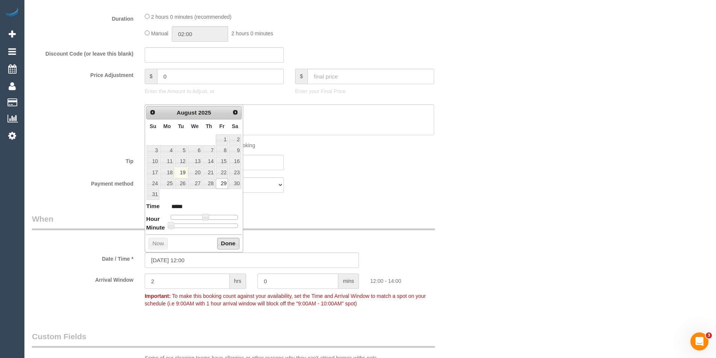
click at [226, 243] on button "Done" at bounding box center [228, 244] width 22 height 12
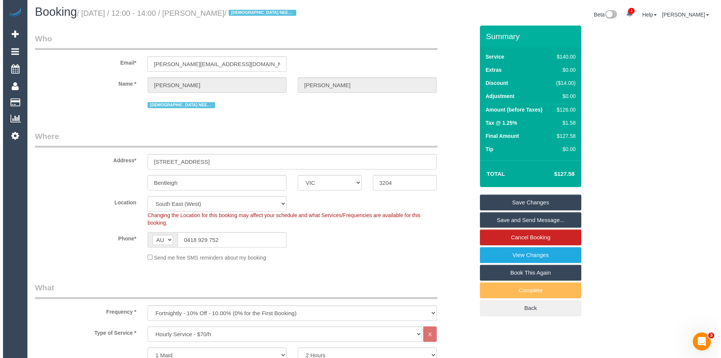
scroll to position [0, 0]
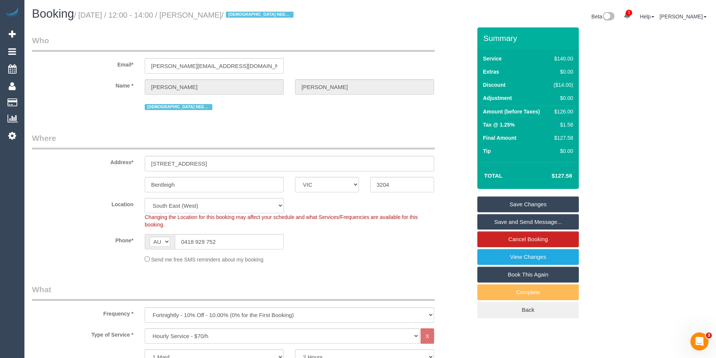
click at [522, 204] on link "Save Changes" at bounding box center [527, 204] width 101 height 16
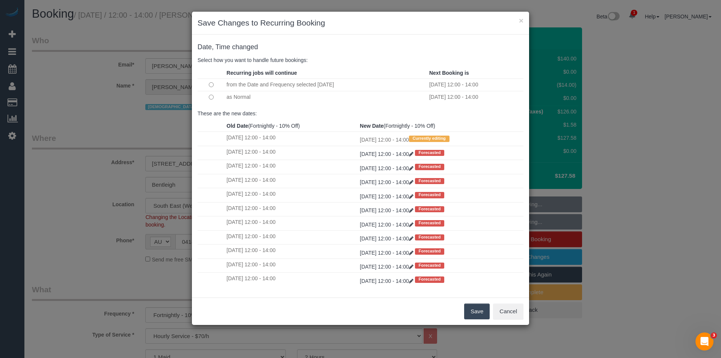
click at [479, 311] on button "Save" at bounding box center [477, 312] width 26 height 16
